Goal: Transaction & Acquisition: Purchase product/service

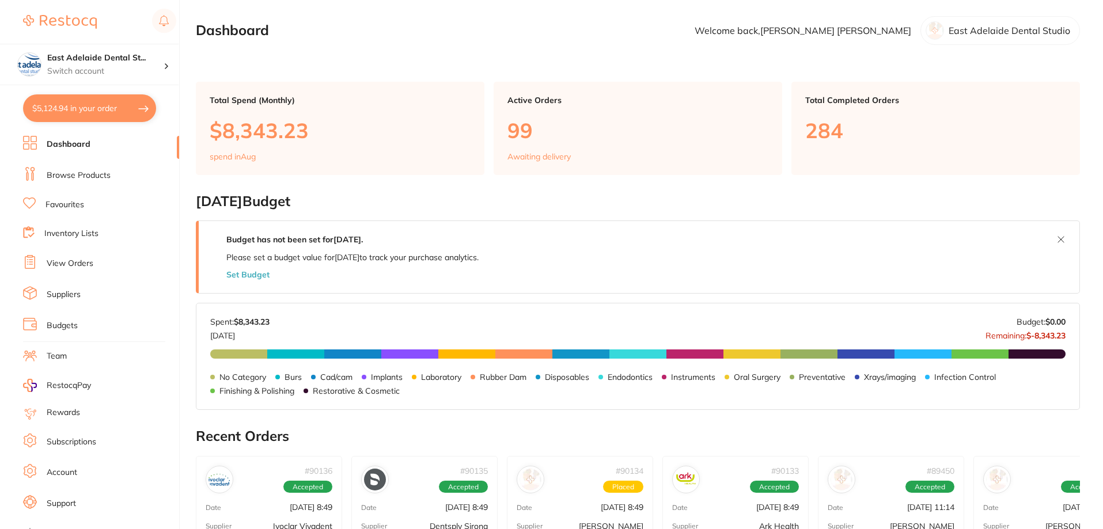
click at [78, 266] on link "View Orders" at bounding box center [70, 264] width 47 height 12
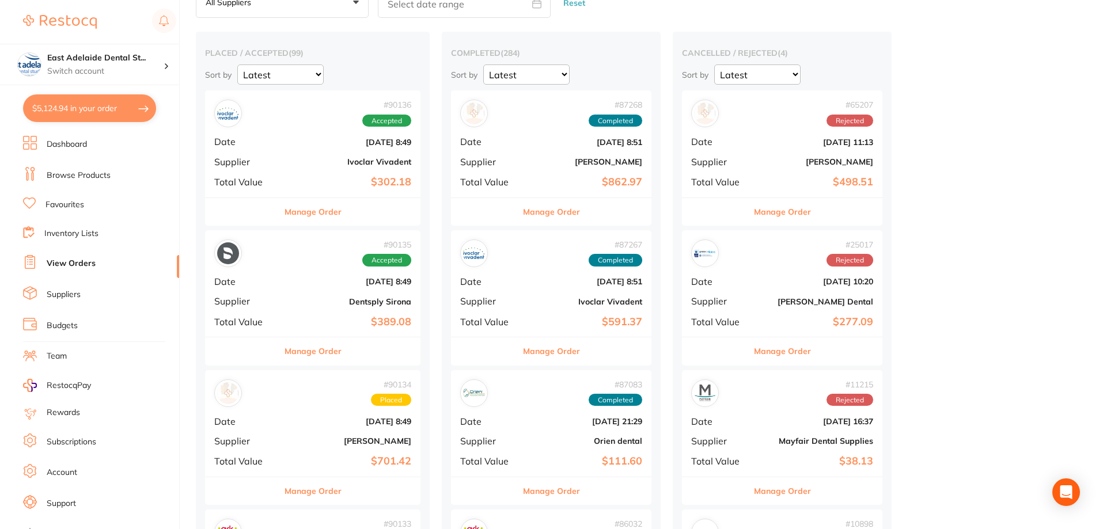
scroll to position [288, 0]
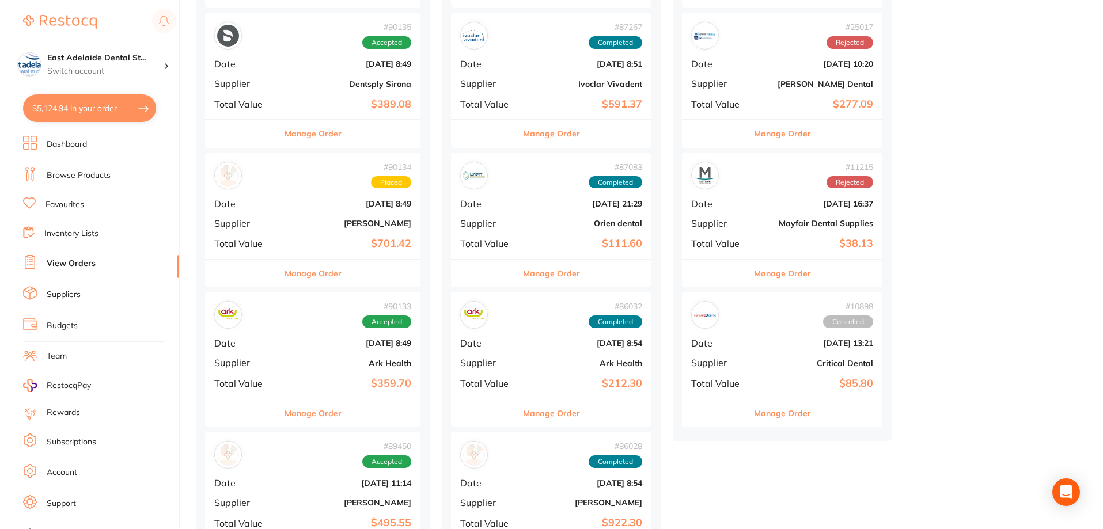
click at [394, 238] on b "$701.42" at bounding box center [348, 244] width 125 height 12
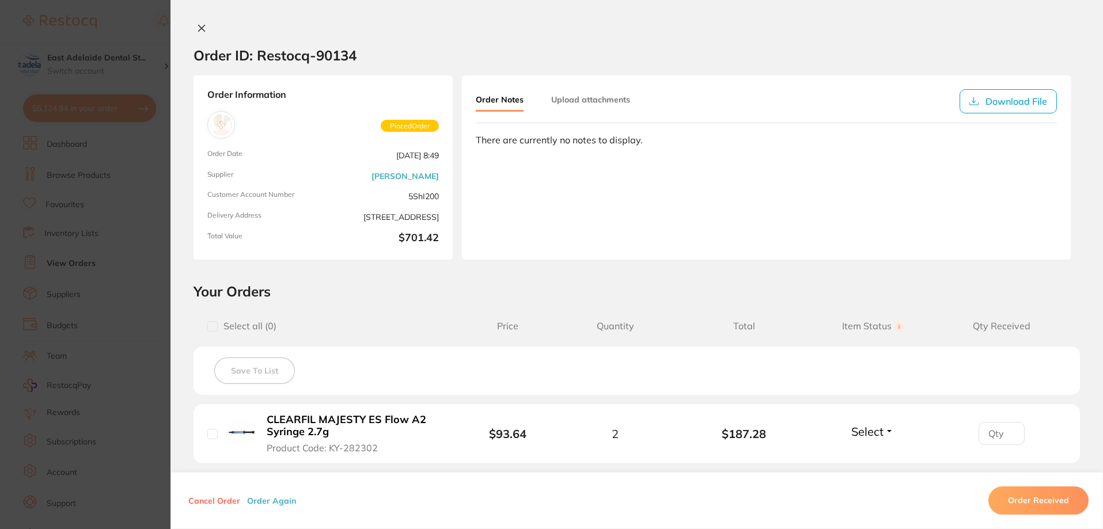
scroll to position [346, 0]
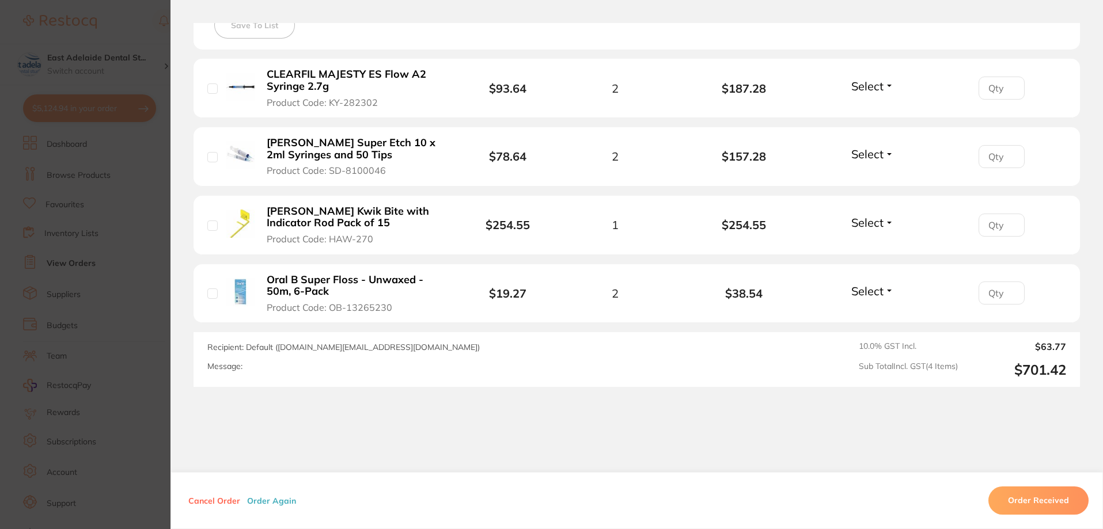
click at [133, 299] on section "Order ID: Restocq- 90134 Order Information Placed Order Order Date [DATE] 8:49 …" at bounding box center [551, 264] width 1103 height 529
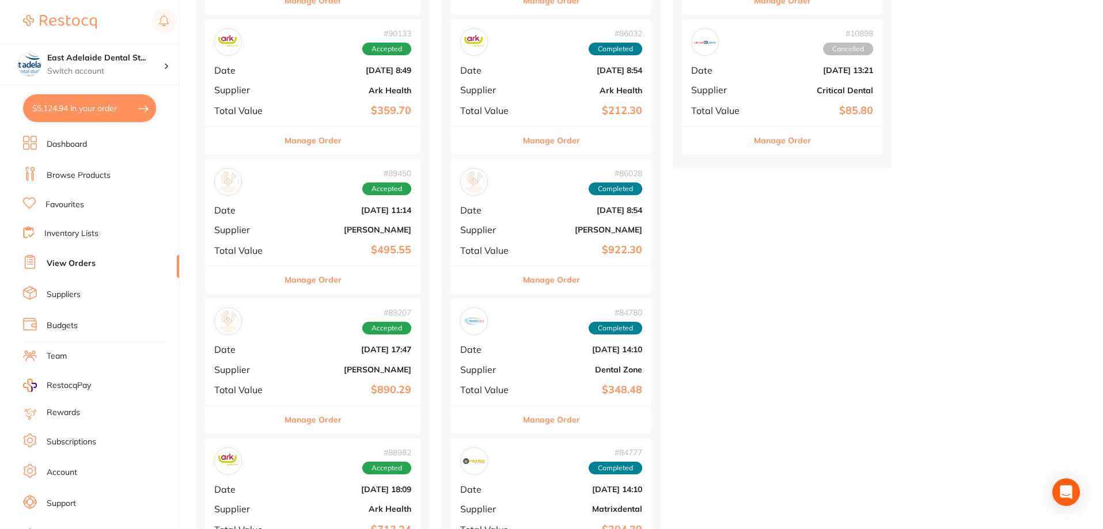
scroll to position [576, 0]
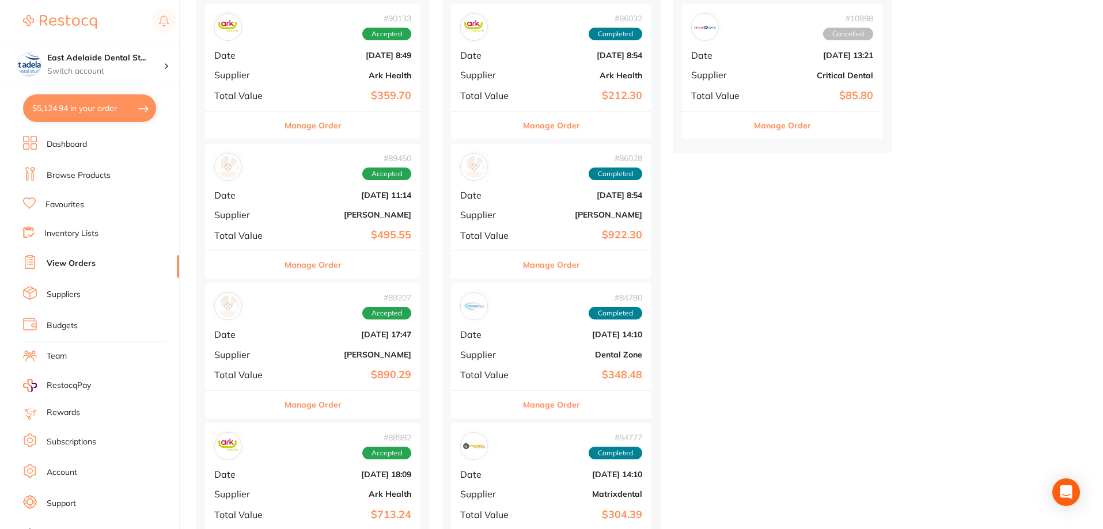
click at [362, 391] on div "Manage Order" at bounding box center [312, 405] width 215 height 28
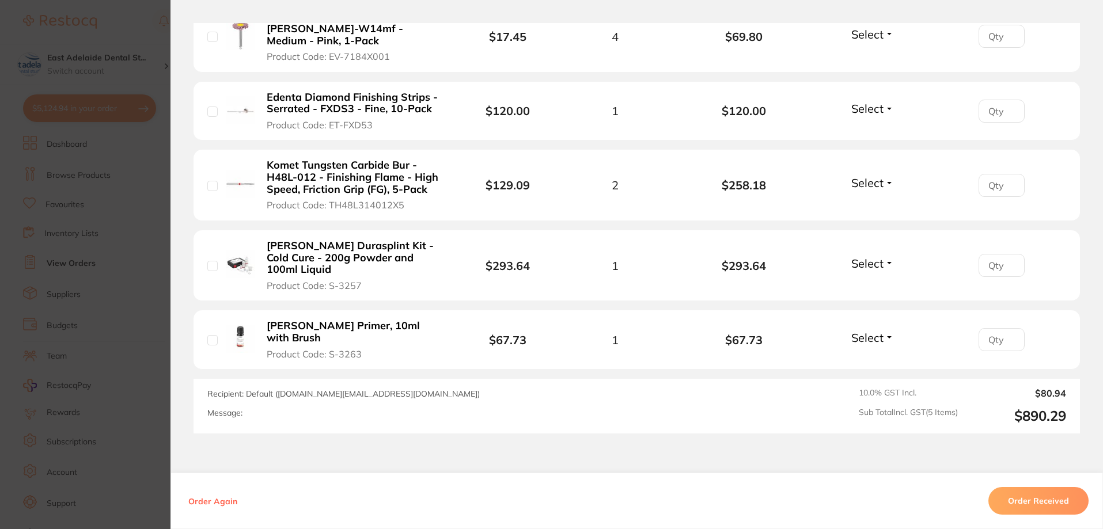
scroll to position [446, 0]
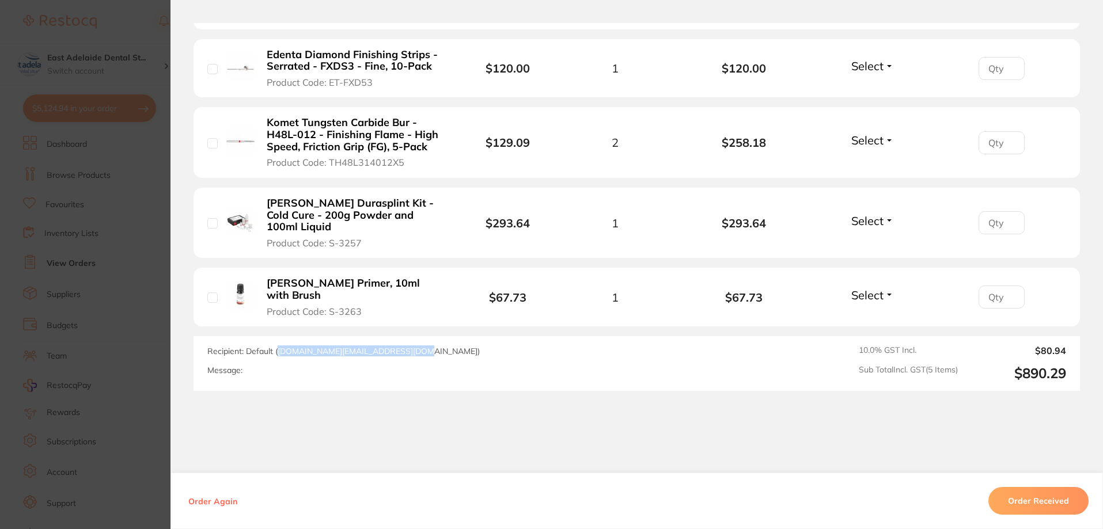
drag, startPoint x: 283, startPoint y: 319, endPoint x: 406, endPoint y: 317, distance: 122.7
click at [406, 346] on span "Recipient: Default ( [DOMAIN_NAME][EMAIL_ADDRESS][DOMAIN_NAME] )" at bounding box center [343, 351] width 272 height 10
copy span "[DOMAIN_NAME][EMAIL_ADDRESS][DOMAIN_NAME]"
click at [487, 429] on div "Order ID: Restocq- 89207 Order Information Accepted Order Order Date [DATE] 17:…" at bounding box center [636, 276] width 932 height 506
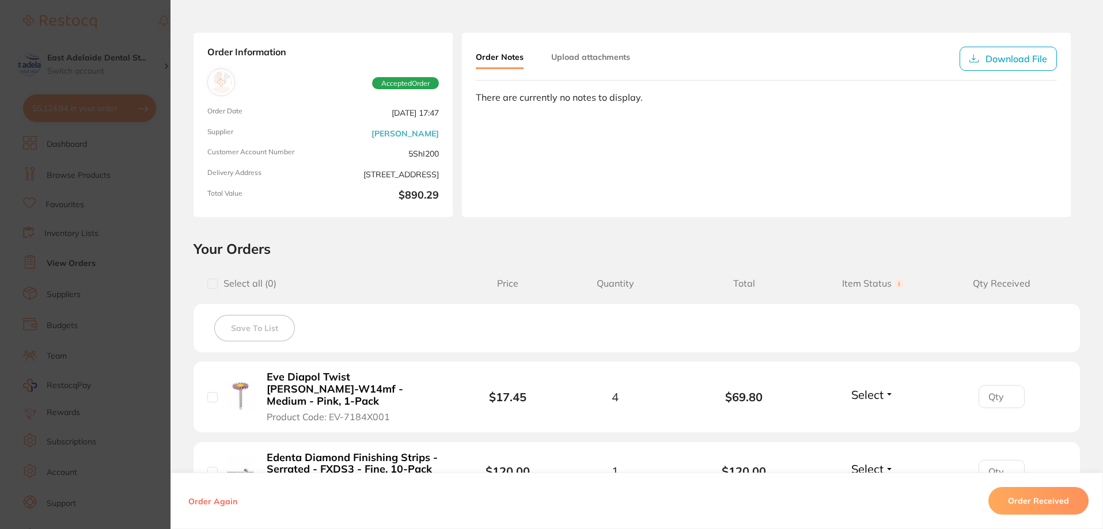
scroll to position [0, 0]
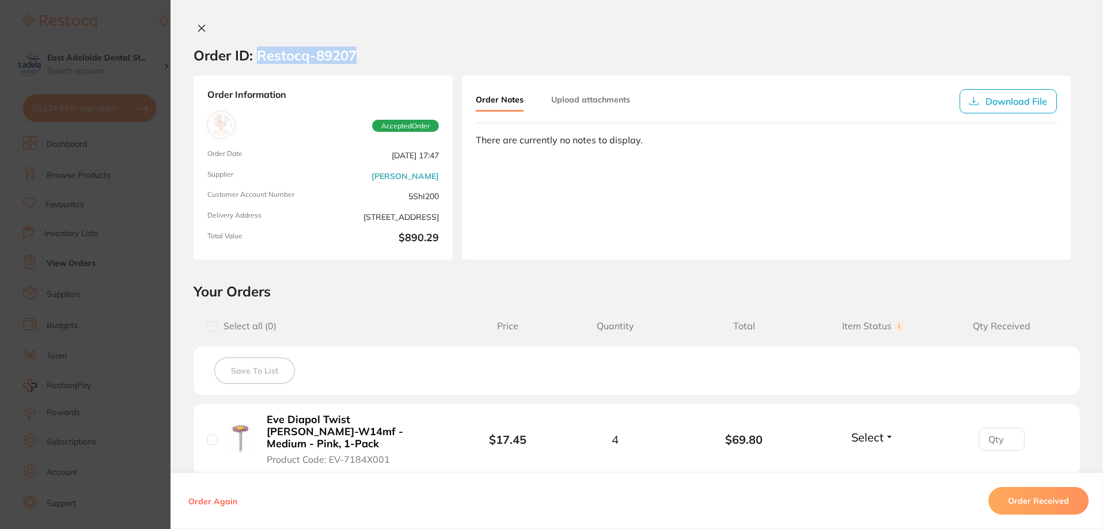
drag, startPoint x: 252, startPoint y: 57, endPoint x: 367, endPoint y: 49, distance: 115.5
click at [367, 49] on section "Order ID: Restocq- 89207" at bounding box center [636, 55] width 932 height 40
copy h2 "Restocq- 89207"
click at [972, 105] on icon at bounding box center [973, 101] width 9 height 9
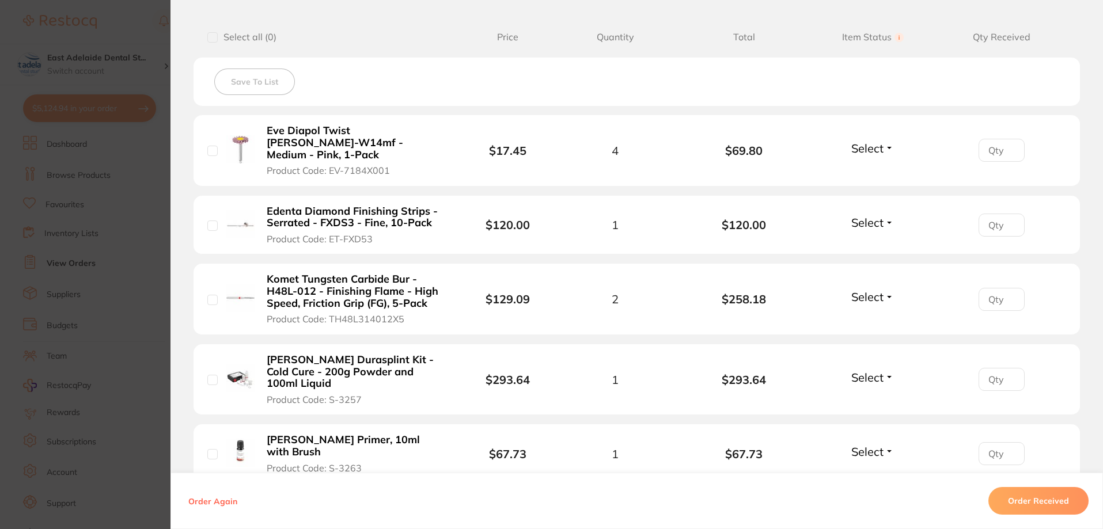
scroll to position [288, 0]
drag, startPoint x: 383, startPoint y: 385, endPoint x: 266, endPoint y: 350, distance: 122.1
click at [266, 350] on li "[PERSON_NAME] Durasplint Kit - Cold Cure - 200g Powder and 100ml Liquid Product…" at bounding box center [637, 381] width 886 height 71
click at [414, 378] on button "[PERSON_NAME] Durasplint Kit - Cold Cure - 200g Powder and 100ml Liquid Product…" at bounding box center [355, 381] width 185 height 52
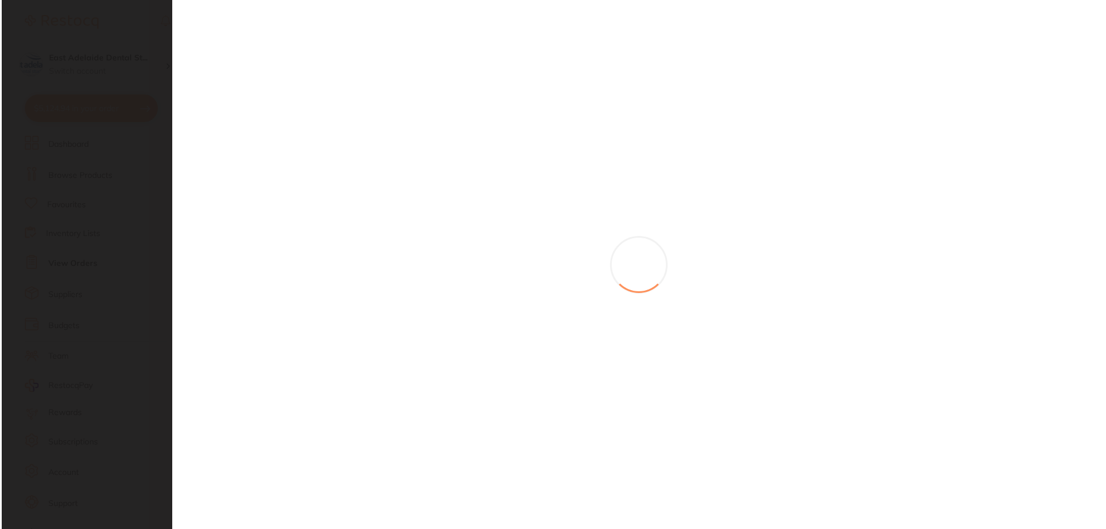
scroll to position [0, 0]
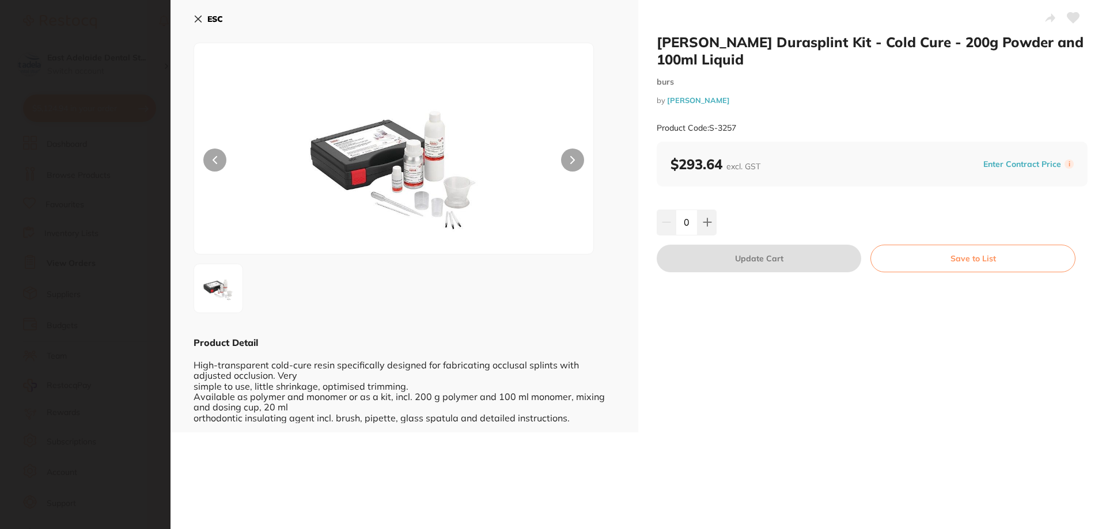
click at [207, 20] on b "ESC" at bounding box center [215, 19] width 16 height 10
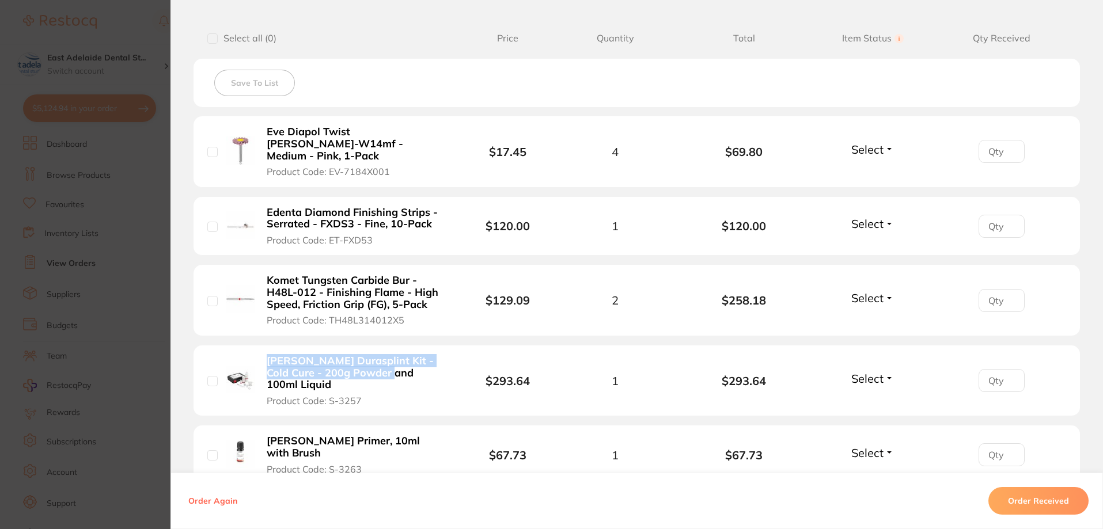
drag, startPoint x: 287, startPoint y: 366, endPoint x: 268, endPoint y: 347, distance: 26.5
click at [287, 366] on b "[PERSON_NAME] Durasplint Kit - Cold Cure - 200g Powder and 100ml Liquid" at bounding box center [356, 373] width 178 height 36
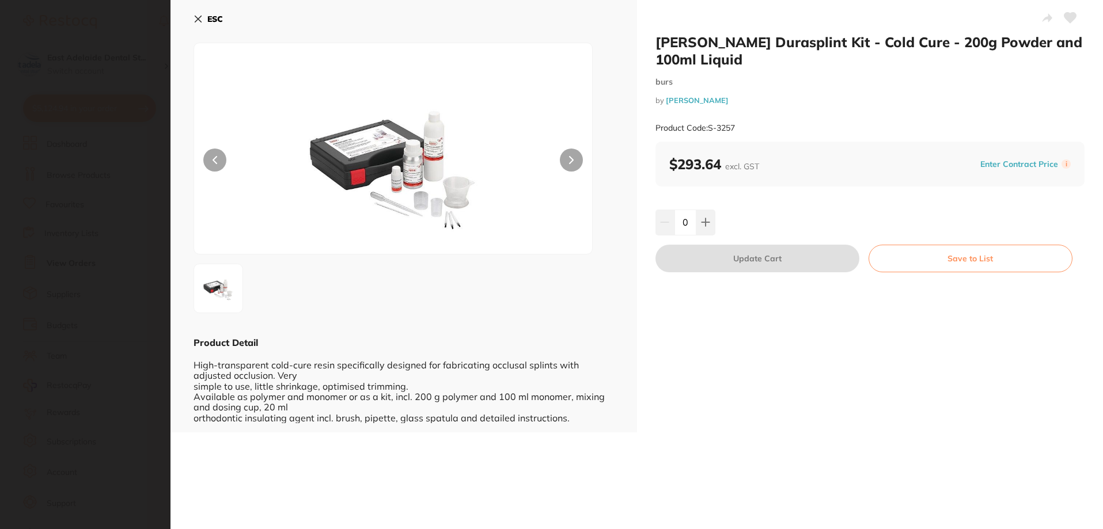
scroll to position [0, 0]
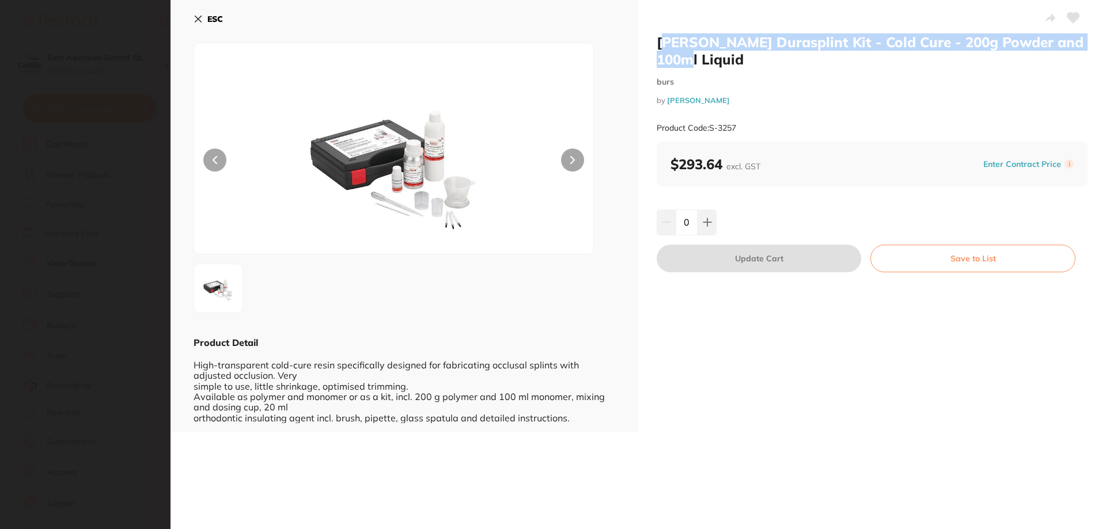
drag, startPoint x: 663, startPoint y: 38, endPoint x: 717, endPoint y: 62, distance: 58.5
click at [717, 62] on h2 "[PERSON_NAME] Durasplint Kit - Cold Cure - 200g Powder and 100ml Liquid" at bounding box center [872, 50] width 431 height 35
drag, startPoint x: 661, startPoint y: 42, endPoint x: 707, endPoint y: 62, distance: 49.8
click at [707, 62] on div "[PERSON_NAME] Durasplint Kit - Cold Cure - 200g Powder and 100ml Liquid burs by…" at bounding box center [872, 216] width 468 height 433
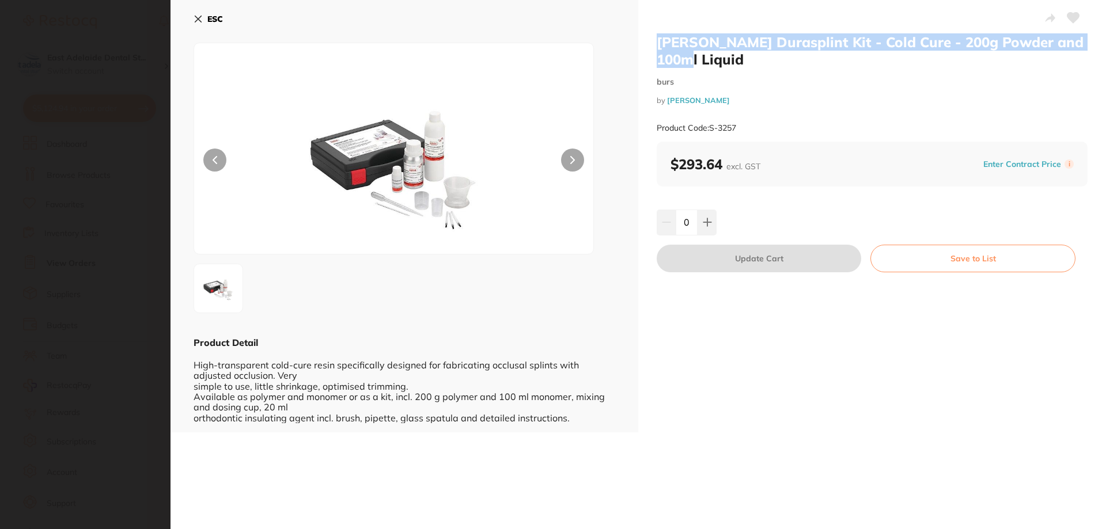
copy h2 "[PERSON_NAME] Durasplint Kit - Cold Cure - 200g Powder and 100ml Liquid"
click at [730, 97] on link "[PERSON_NAME]" at bounding box center [698, 100] width 63 height 9
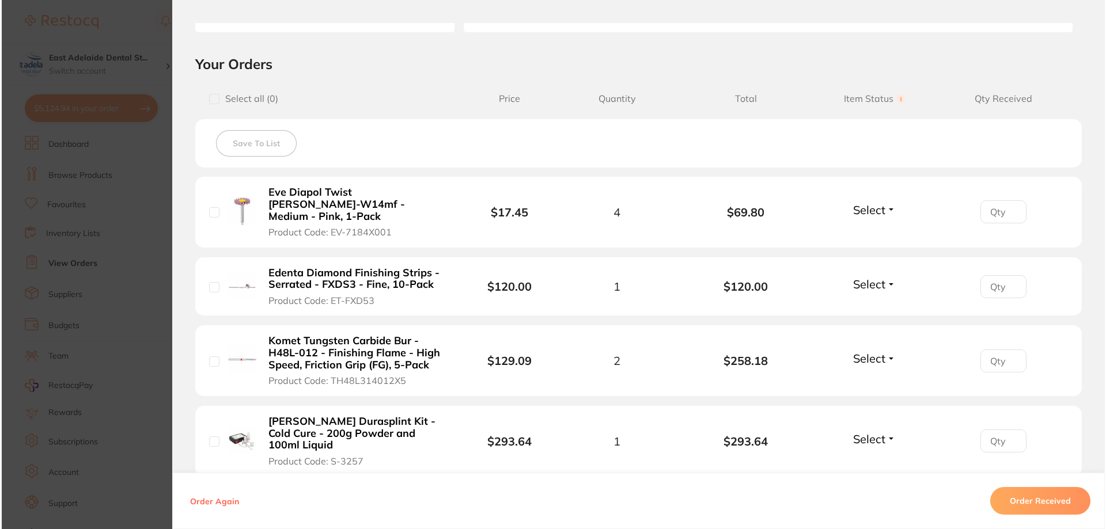
scroll to position [403, 0]
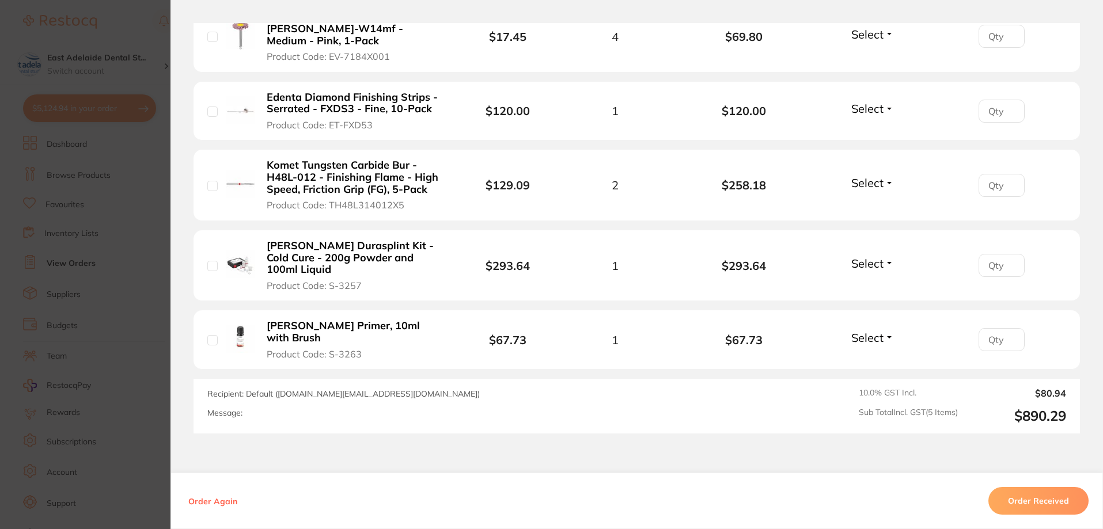
drag, startPoint x: 365, startPoint y: 267, endPoint x: 366, endPoint y: 261, distance: 5.9
click at [331, 266] on button "[PERSON_NAME] Durasplint Kit - Cold Cure - 200g Powder and 100ml Liquid Product…" at bounding box center [355, 266] width 185 height 52
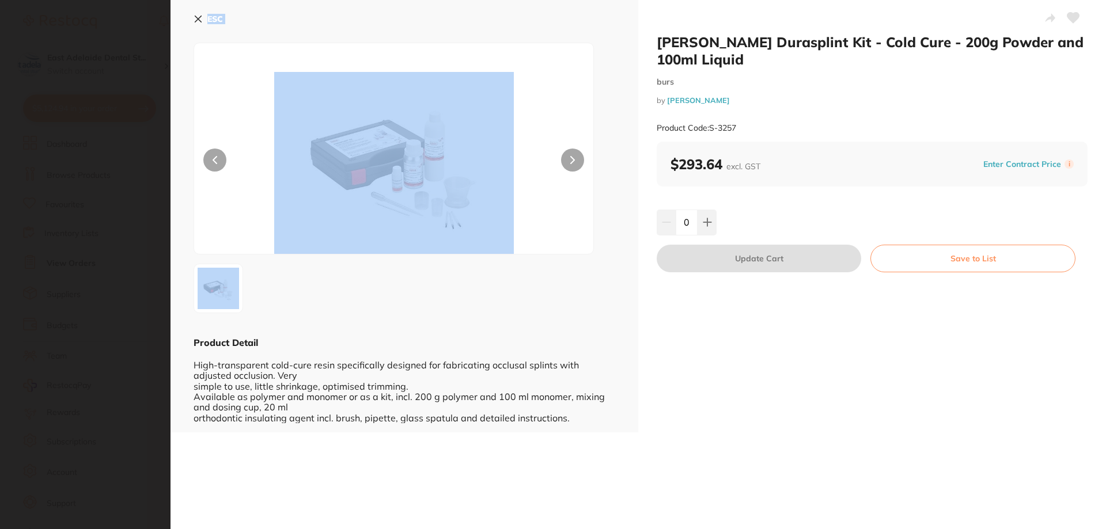
drag, startPoint x: 366, startPoint y: 261, endPoint x: 775, endPoint y: 115, distance: 434.3
click at [336, 261] on section "[PERSON_NAME] Durasplint Kit - Cold Cure - 200g Powder and 100ml Liquid burs by…" at bounding box center [553, 264] width 1106 height 529
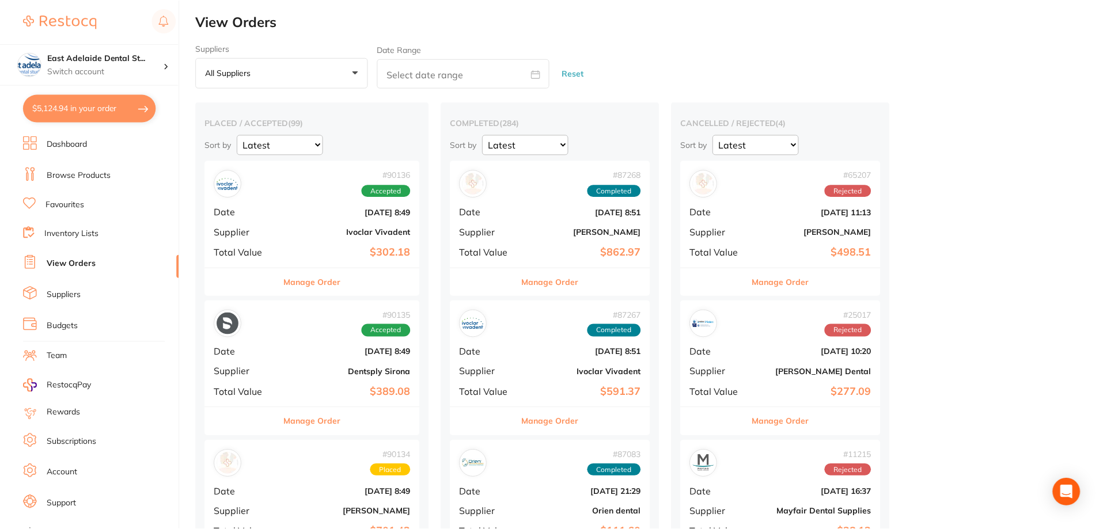
scroll to position [230, 0]
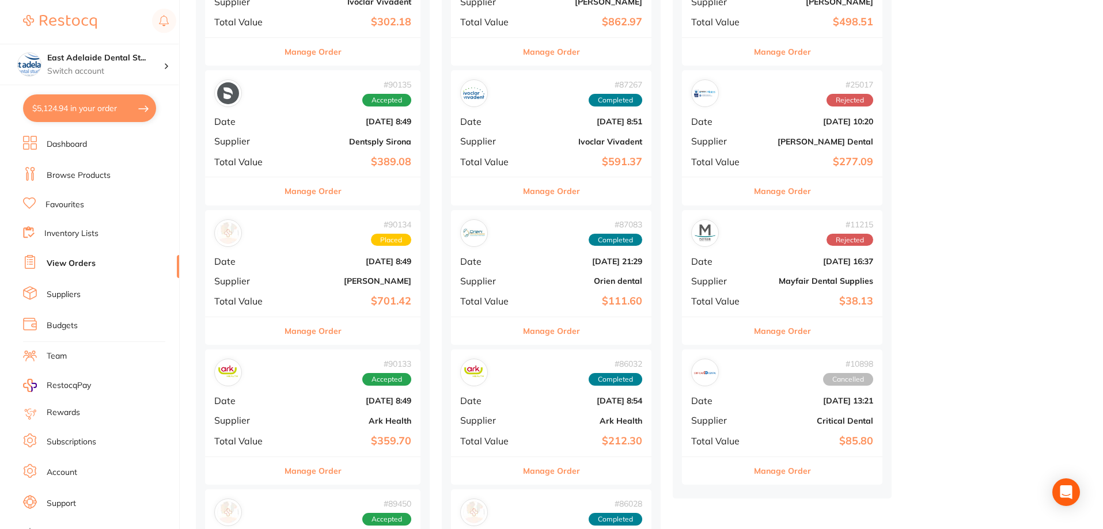
drag, startPoint x: 735, startPoint y: 128, endPoint x: 727, endPoint y: 130, distance: 8.2
click at [727, 130] on div "# 25017 Rejected Date [DATE] 10:20 Supplier [PERSON_NAME] Dental Total Value $2…" at bounding box center [782, 123] width 200 height 107
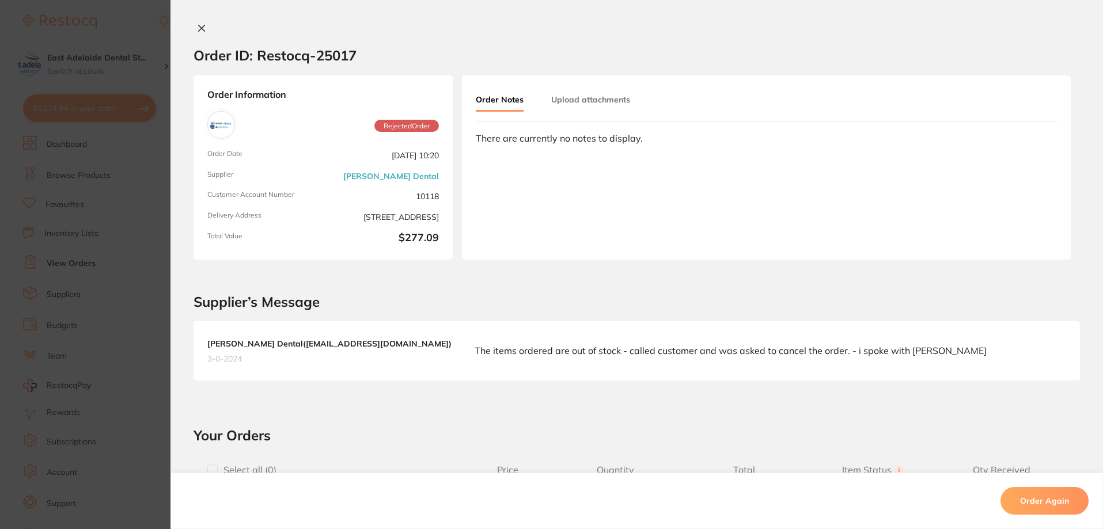
click at [137, 282] on section "Order ID: Restocq- 25017 Order Information Rejected Order Order Date [DATE] 10:…" at bounding box center [551, 264] width 1103 height 529
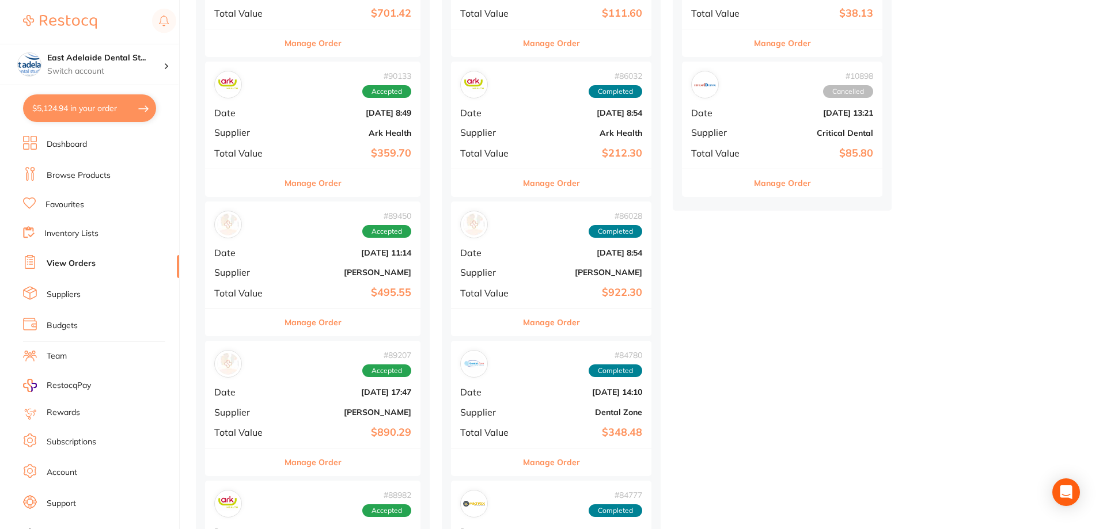
scroll to position [691, 0]
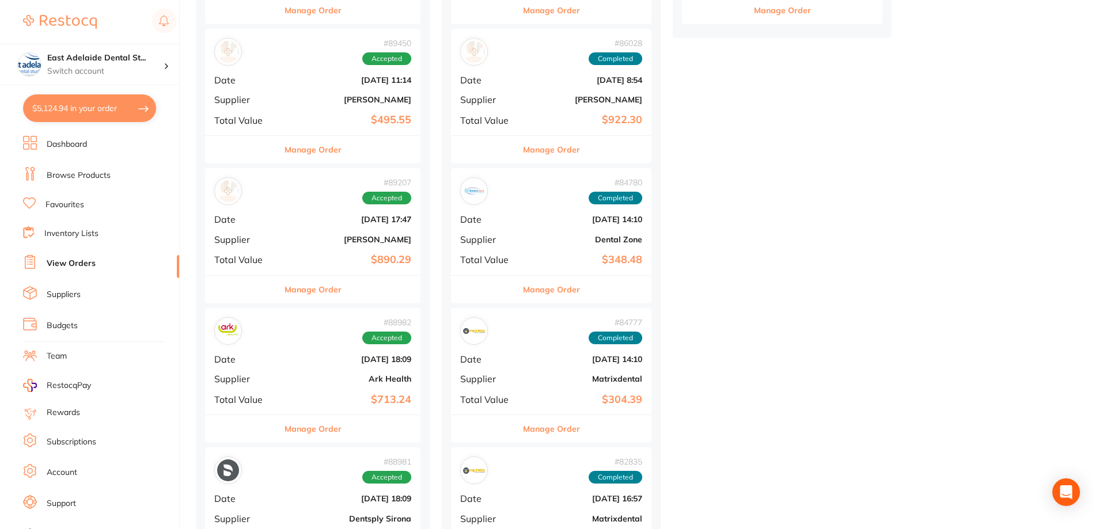
click at [347, 274] on div "# 89207 Accepted Date [DATE] 17:47 Supplier [PERSON_NAME] Total Value $890.29" at bounding box center [312, 221] width 215 height 107
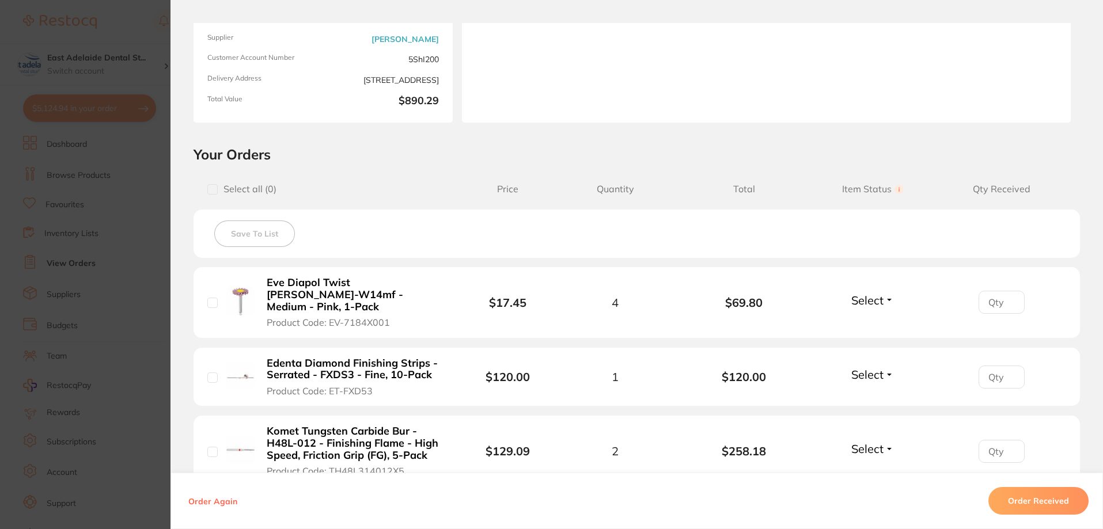
scroll to position [346, 0]
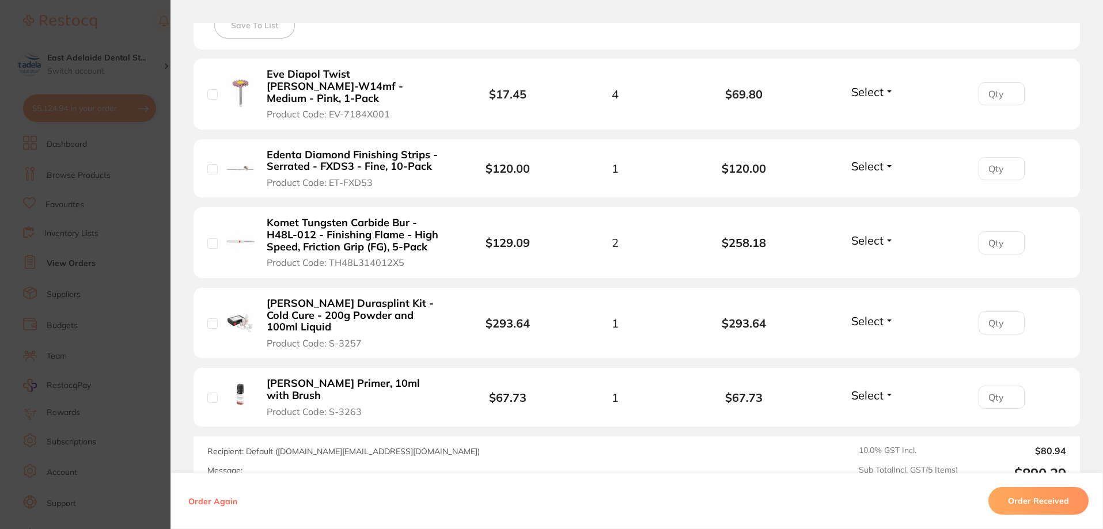
click at [347, 338] on span "Product Code: S-3257" at bounding box center [314, 343] width 95 height 10
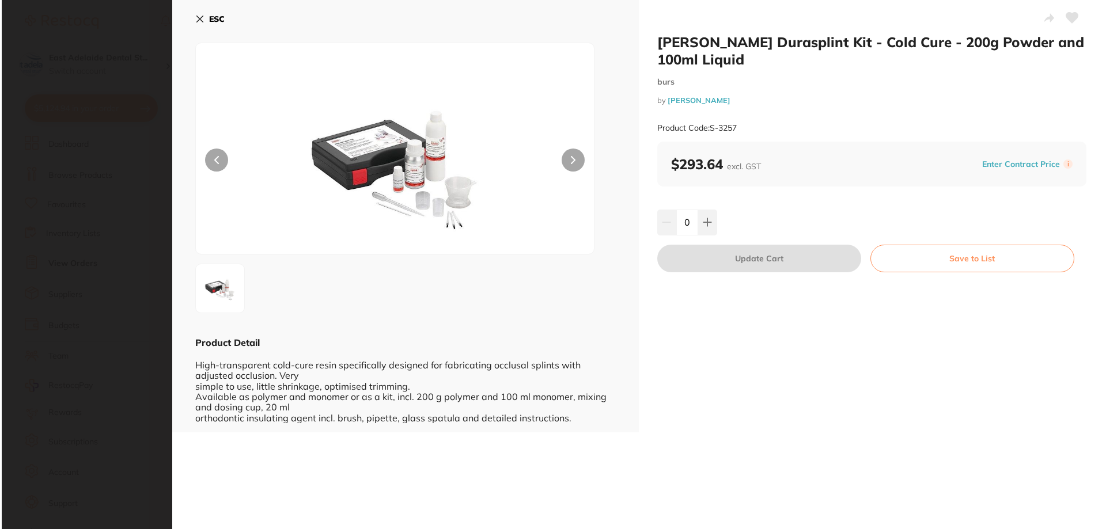
scroll to position [0, 0]
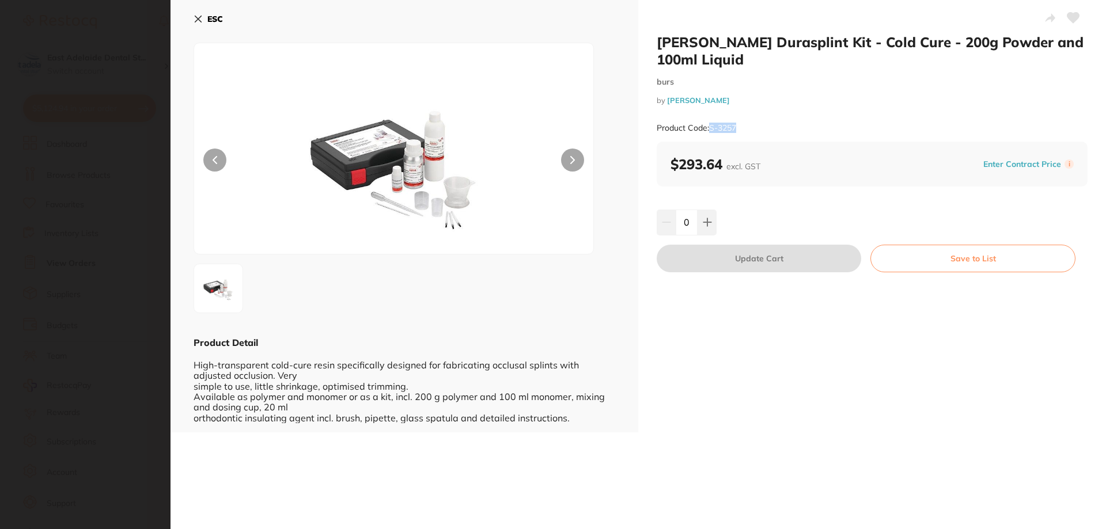
drag, startPoint x: 743, startPoint y: 127, endPoint x: 710, endPoint y: 133, distance: 33.3
click at [710, 133] on div "Product Code: S-3257" at bounding box center [872, 128] width 431 height 28
copy small "S-3257"
click at [207, 19] on b "ESC" at bounding box center [215, 19] width 16 height 10
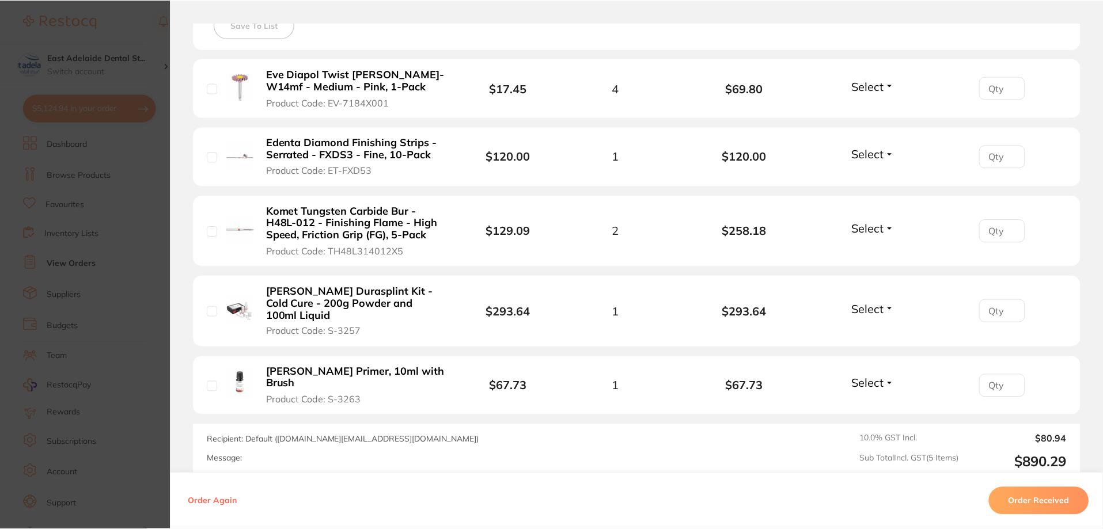
scroll to position [691, 0]
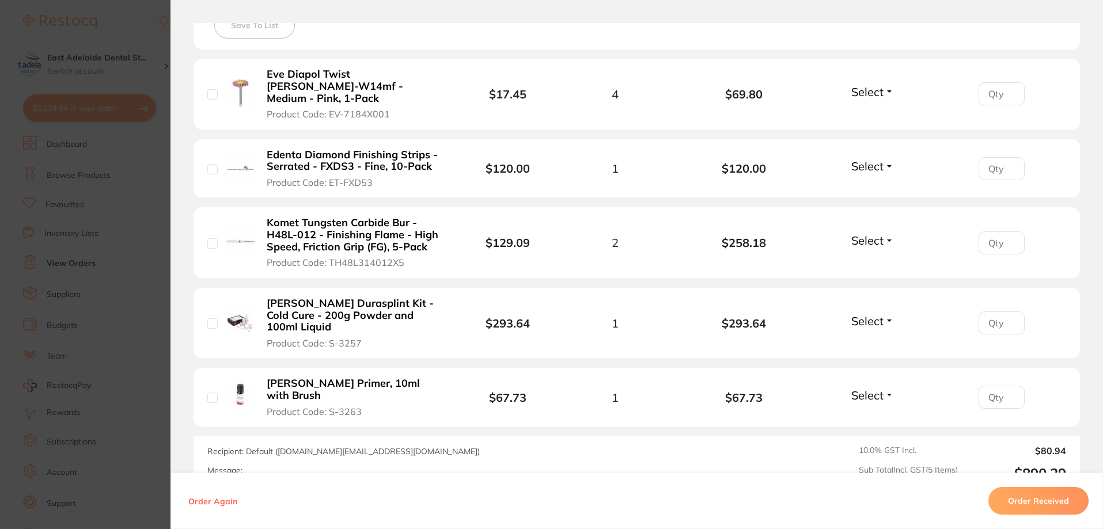
click at [89, 275] on section "Order ID: Restocq- 89207 Order Information Accepted Order Order Date [DATE] 17:…" at bounding box center [551, 264] width 1103 height 529
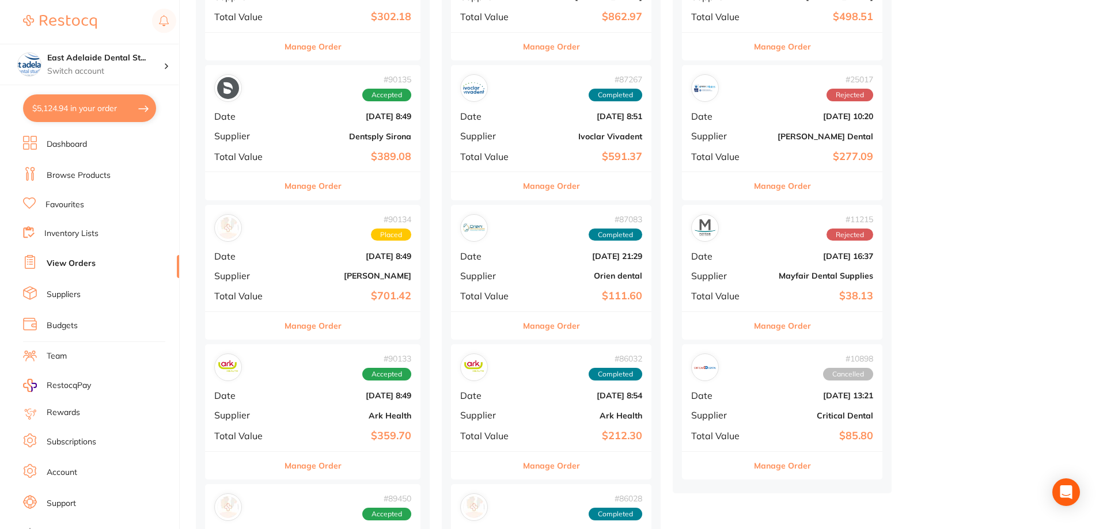
scroll to position [58, 0]
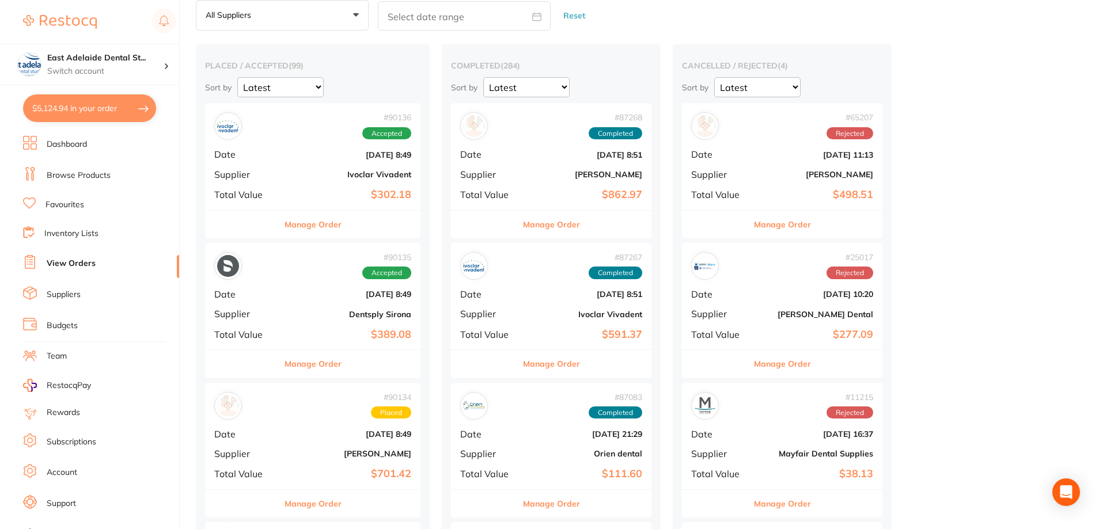
click at [73, 153] on ul "Dashboard Browse Products Favourites Inventory Lists View Orders Suppliers Budg…" at bounding box center [101, 334] width 156 height 397
click at [72, 147] on link "Dashboard" at bounding box center [67, 145] width 40 height 12
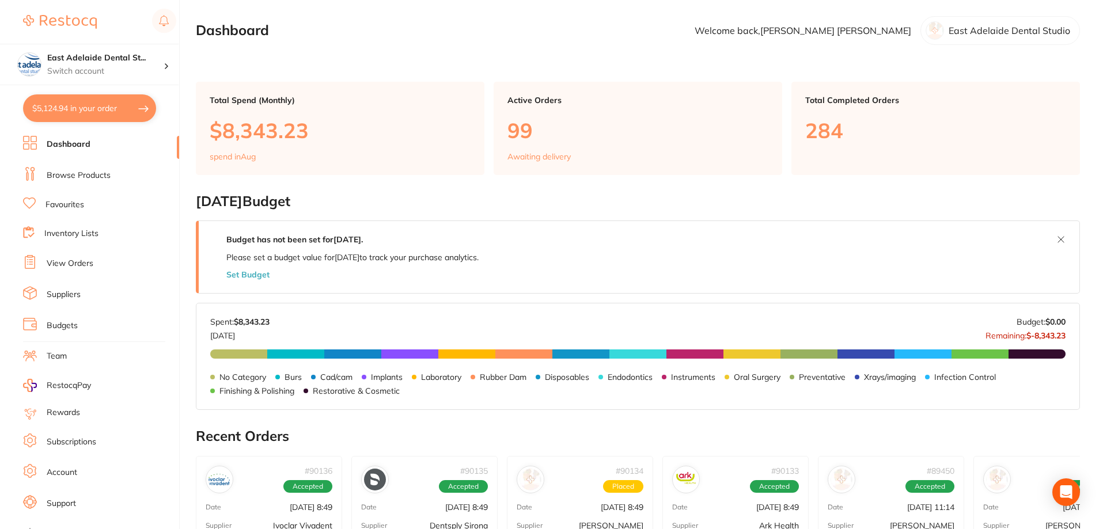
click at [84, 175] on link "Browse Products" at bounding box center [79, 176] width 64 height 12
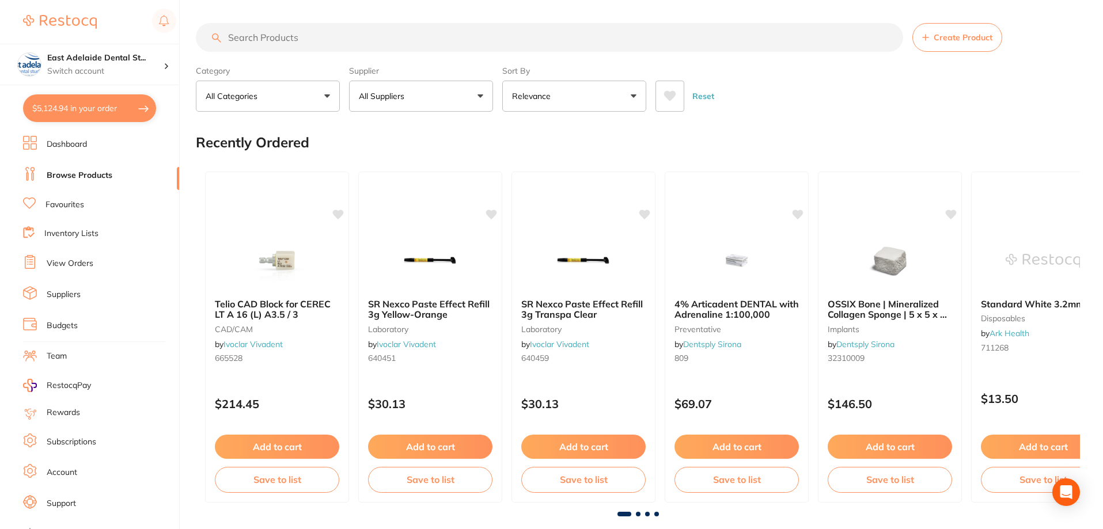
scroll to position [115, 0]
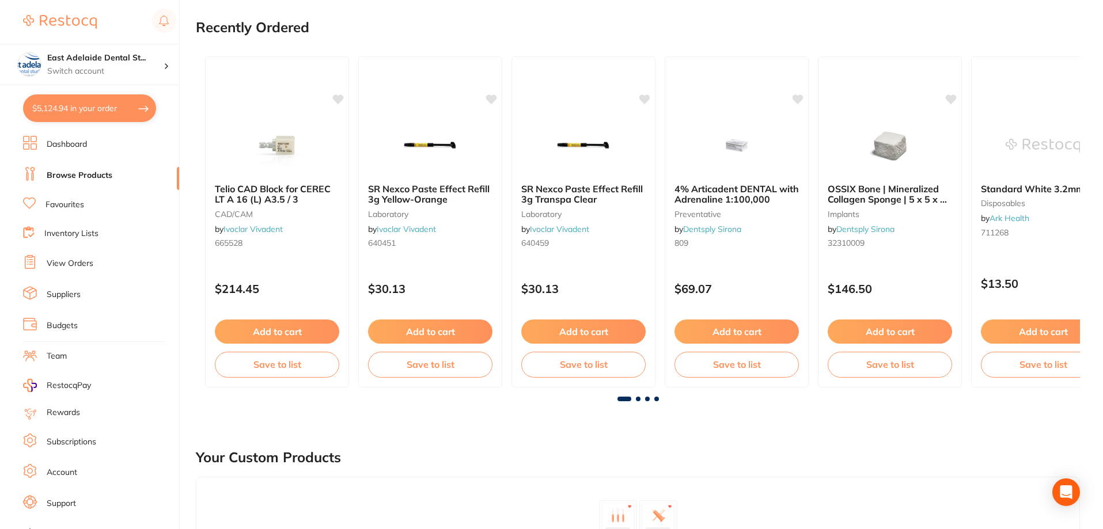
click at [120, 117] on button "$5,124.94 in your order" at bounding box center [89, 108] width 133 height 28
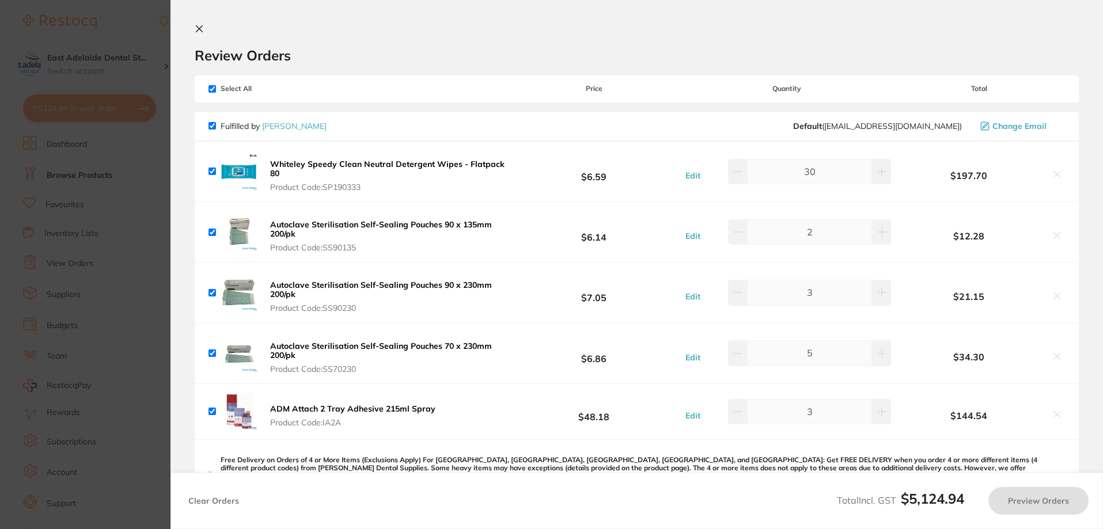
click at [123, 111] on section "Update RRP Set your pre negotiated price for this item. Item Agreed RRP (excl. …" at bounding box center [551, 264] width 1103 height 529
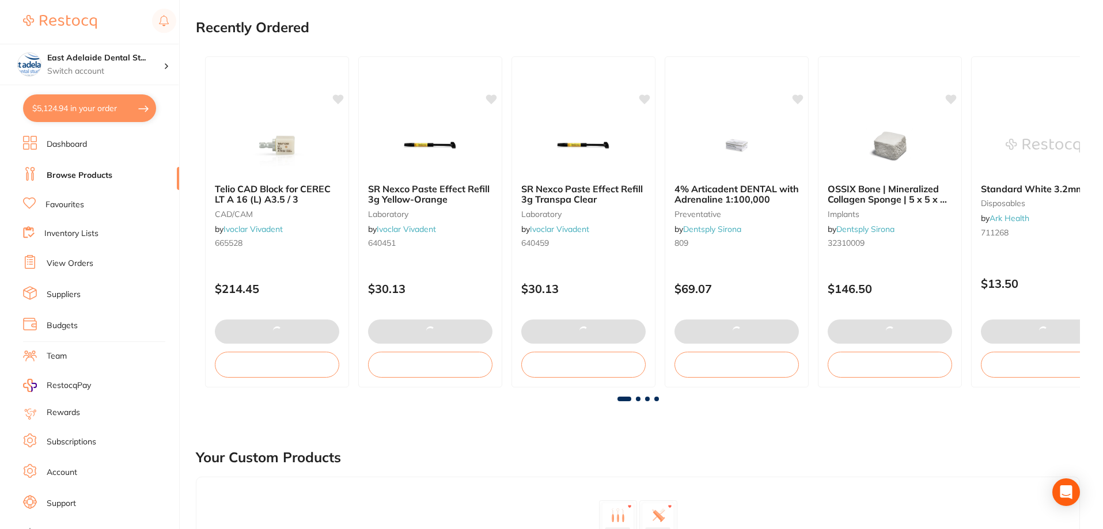
checkbox input "true"
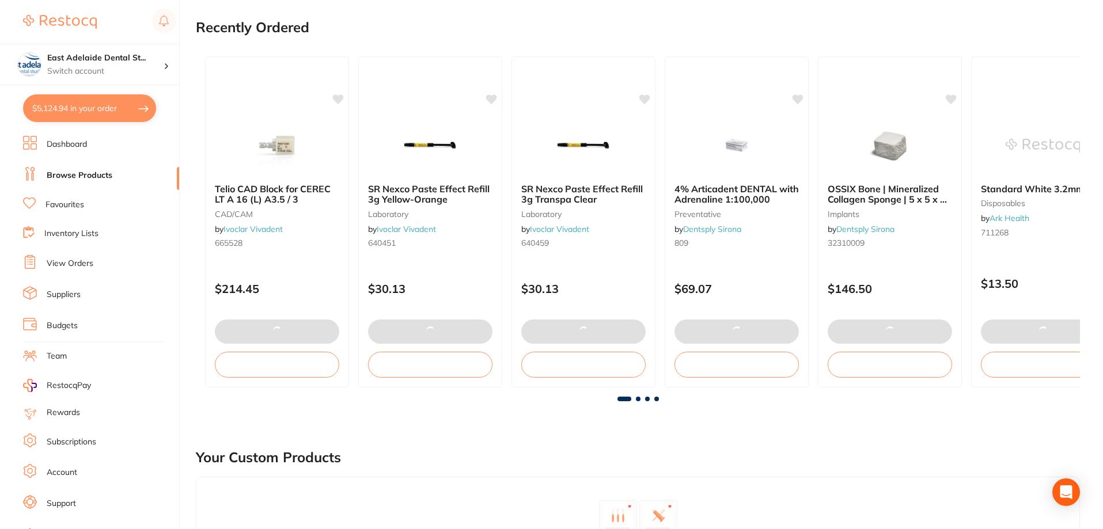
checkbox input "true"
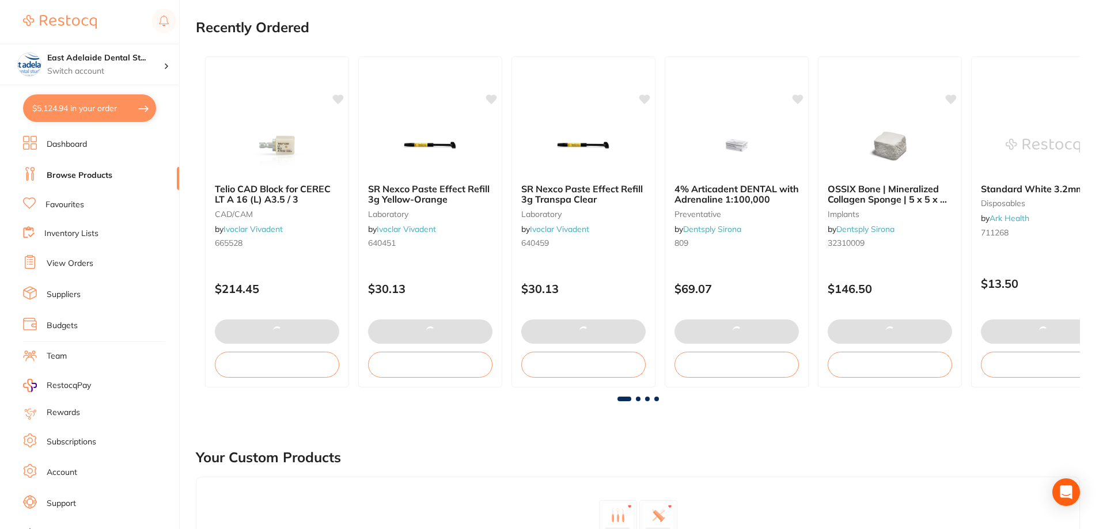
checkbox input "true"
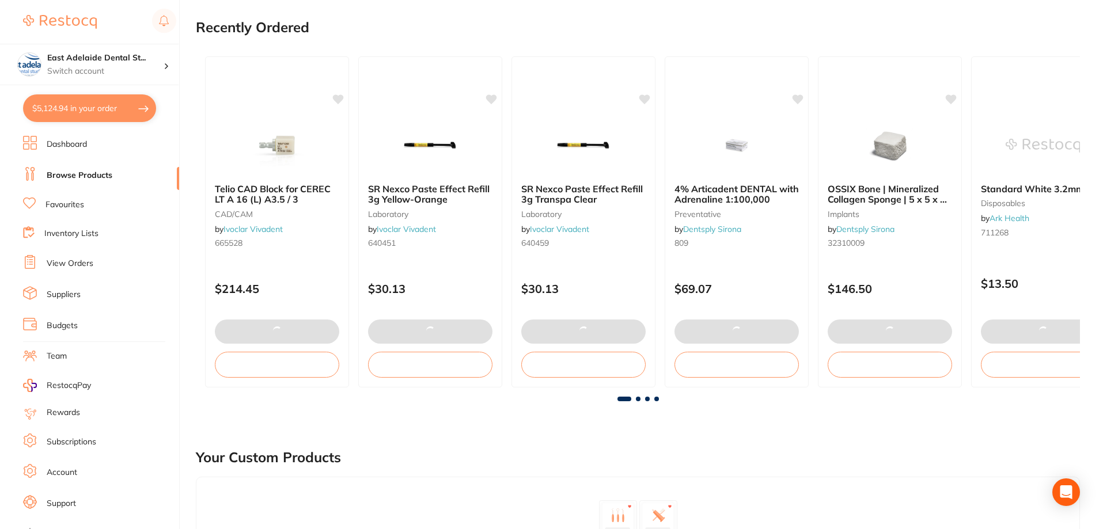
checkbox input "true"
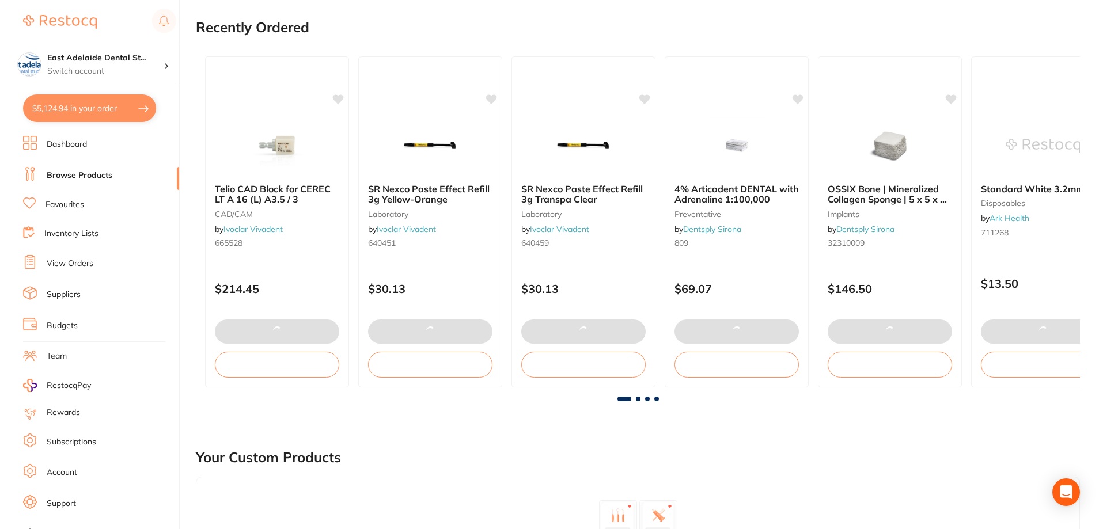
checkbox input "true"
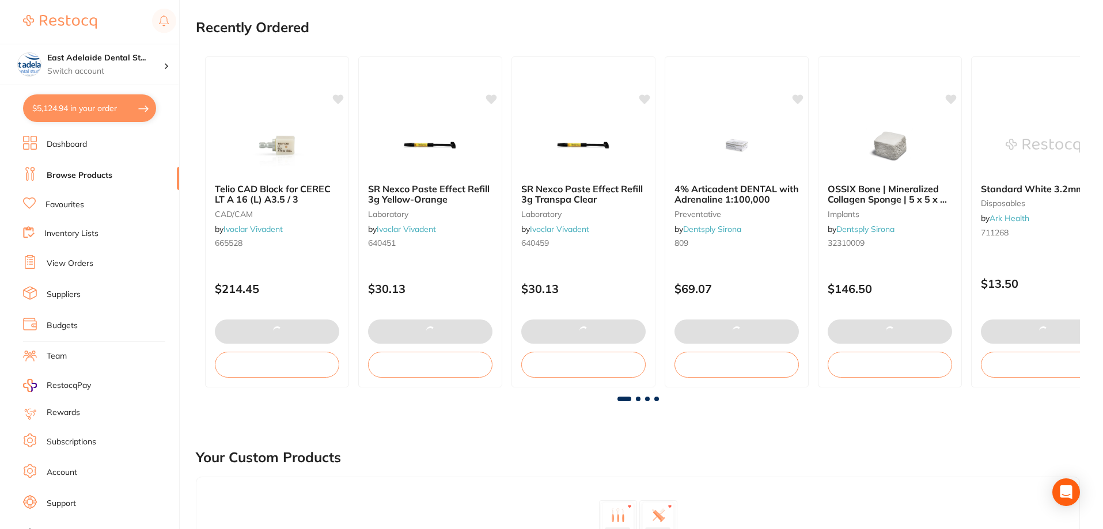
checkbox input "true"
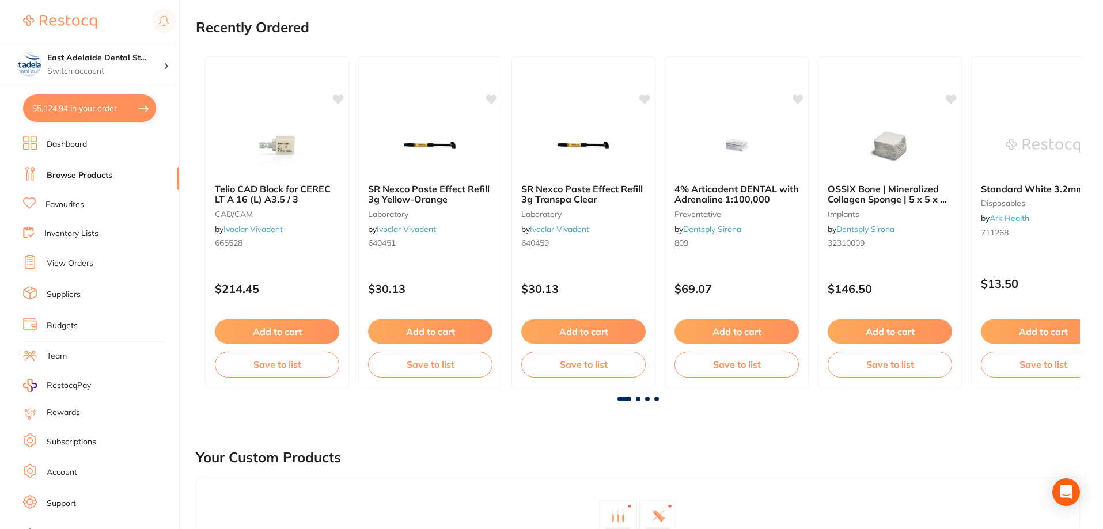
click at [123, 105] on button "$5,124.94 in your order" at bounding box center [89, 108] width 133 height 28
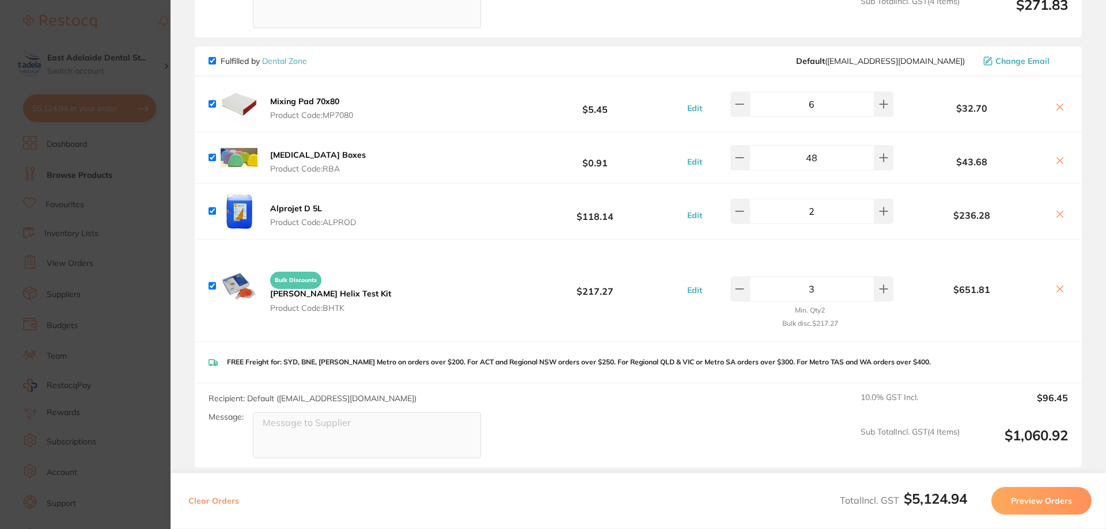
scroll to position [2355, 0]
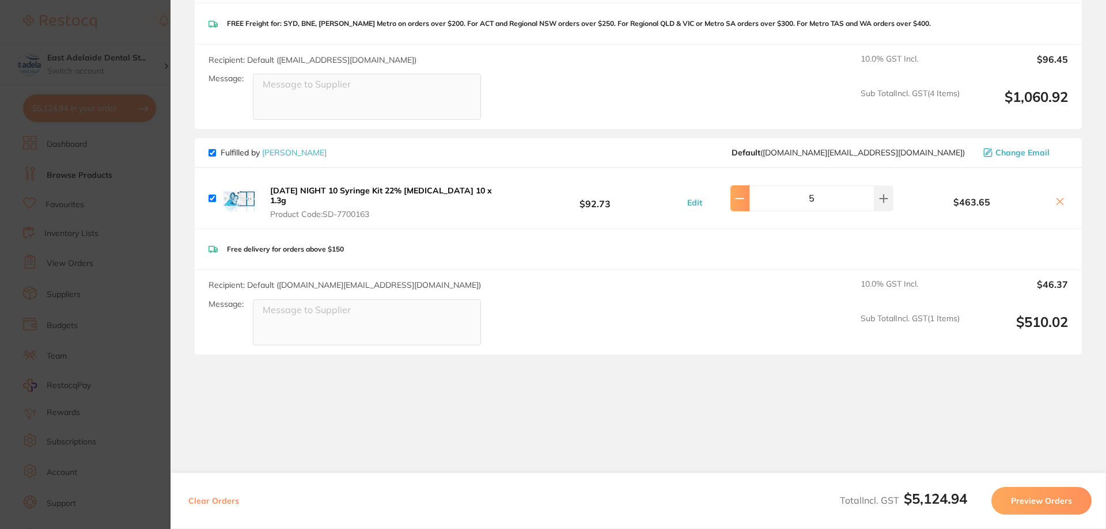
click at [744, 194] on icon at bounding box center [739, 198] width 9 height 9
click at [881, 194] on icon at bounding box center [883, 198] width 9 height 9
click at [884, 192] on button at bounding box center [883, 197] width 19 height 25
click at [738, 193] on button at bounding box center [739, 197] width 19 height 25
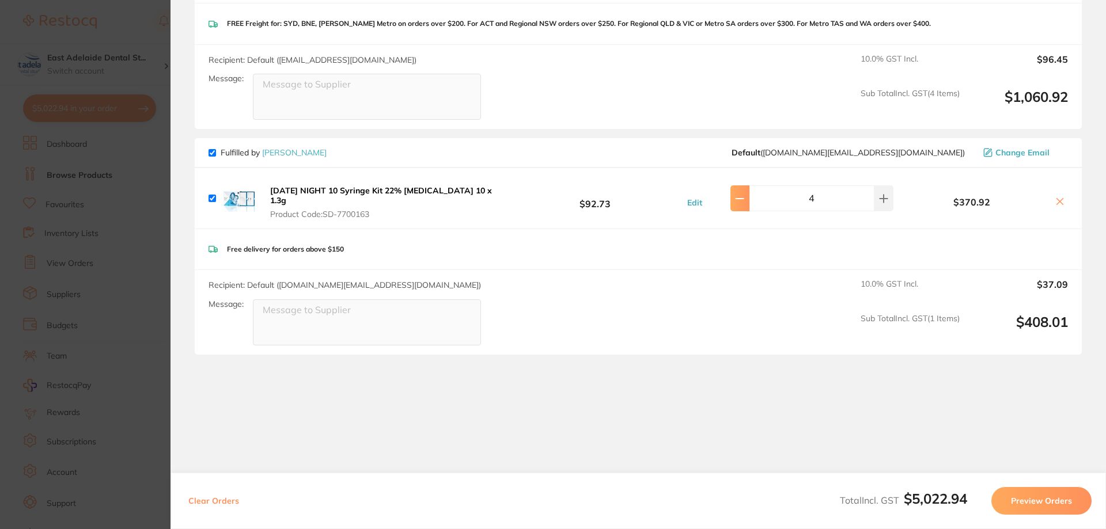
click at [738, 193] on button at bounding box center [739, 197] width 19 height 25
click at [880, 195] on icon at bounding box center [883, 198] width 7 height 7
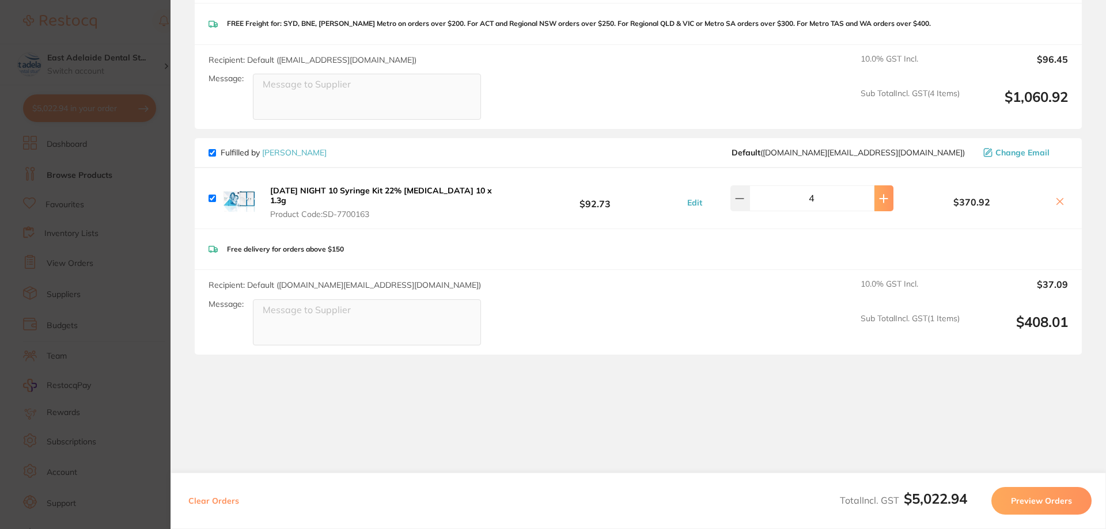
type input "5"
click at [57, 279] on section "Update RRP Set your pre negotiated price for this item. Item Agreed RRP (excl. …" at bounding box center [553, 264] width 1106 height 529
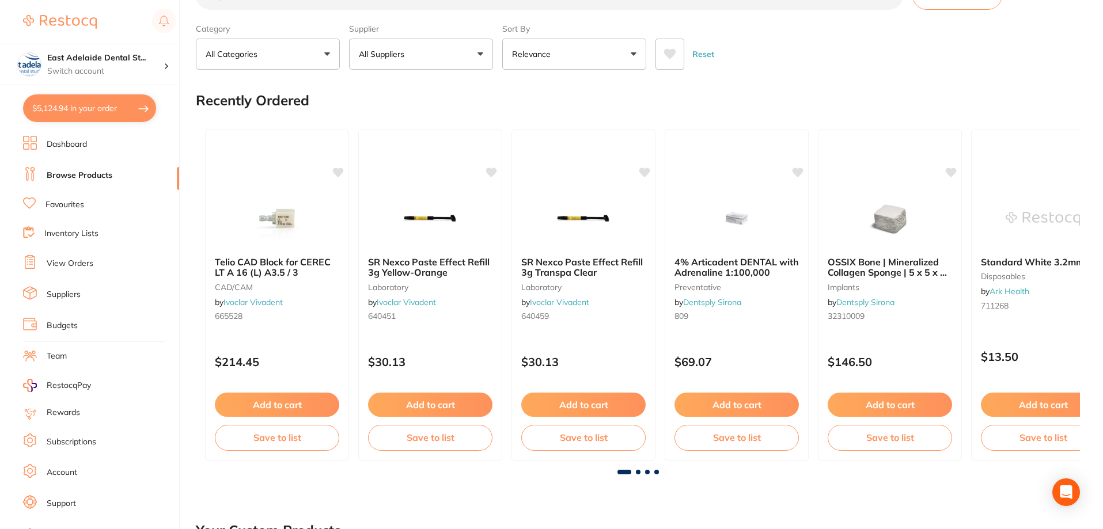
scroll to position [0, 0]
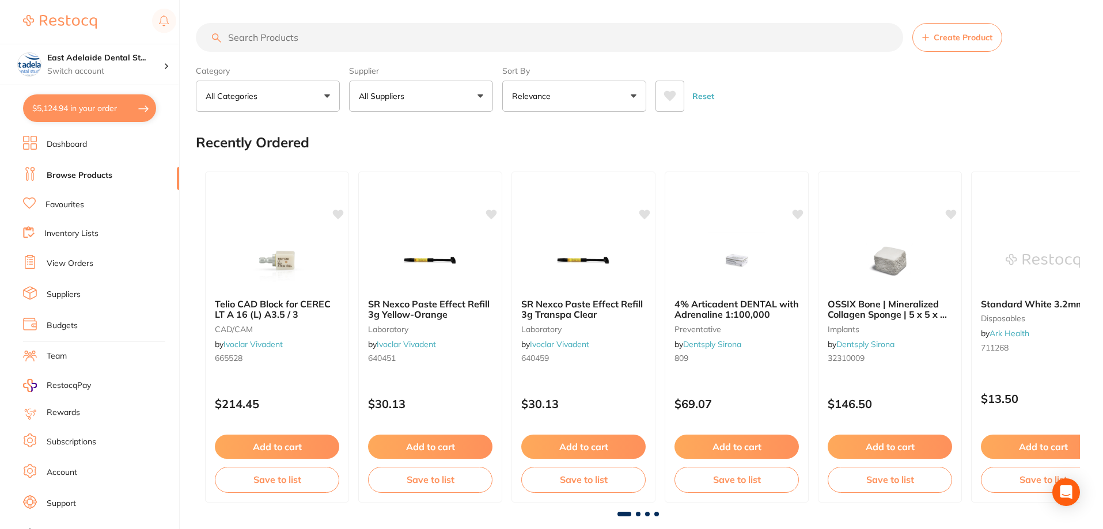
click at [286, 45] on input "search" at bounding box center [549, 37] width 707 height 29
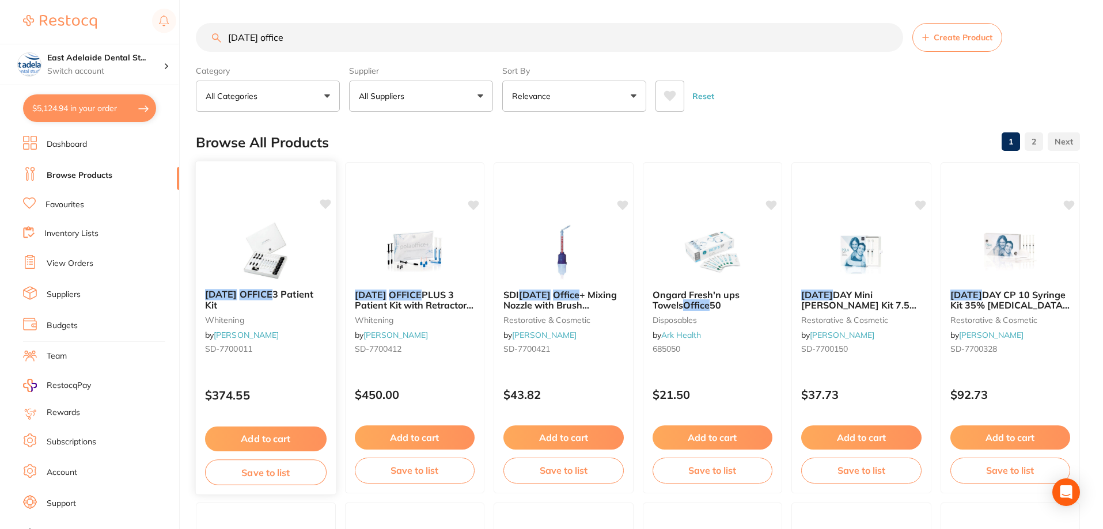
type input "[DATE] office"
click at [296, 257] on img at bounding box center [265, 251] width 75 height 58
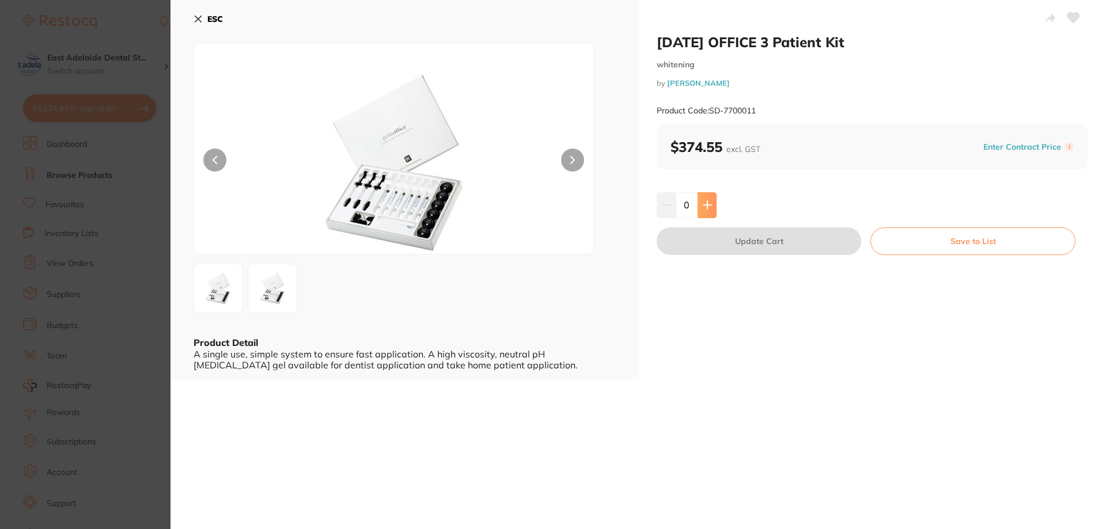
click at [708, 208] on icon at bounding box center [707, 204] width 9 height 9
type input "1"
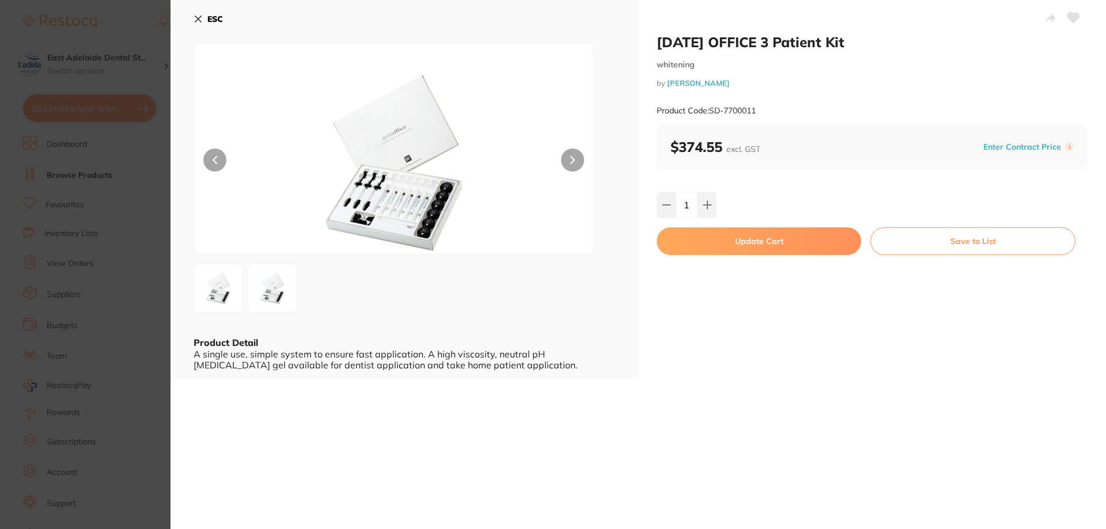
click at [777, 236] on button "Update Cart" at bounding box center [759, 242] width 204 height 28
checkbox input "false"
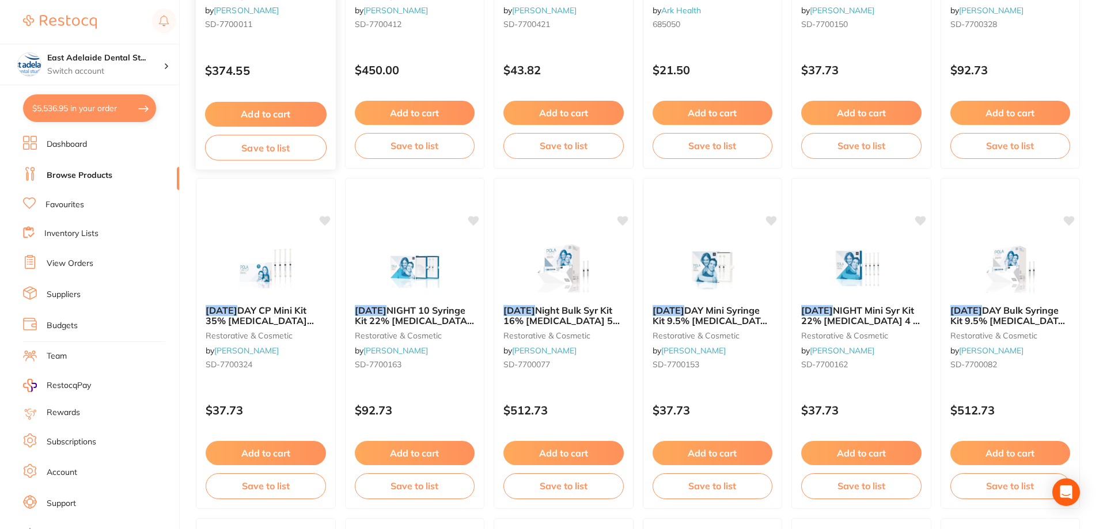
scroll to position [346, 0]
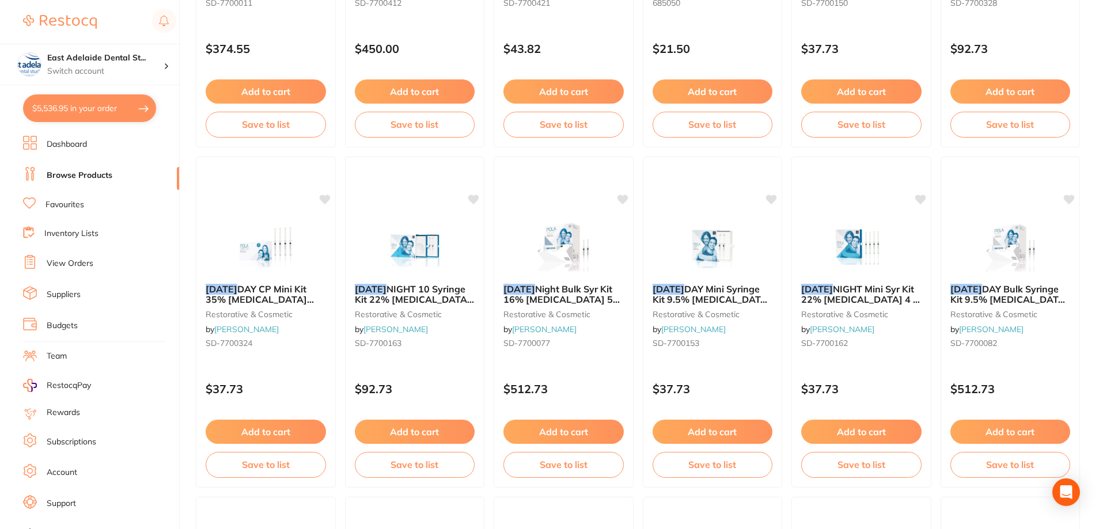
click at [93, 110] on button "$5,536.95 in your order" at bounding box center [89, 108] width 133 height 28
checkbox input "true"
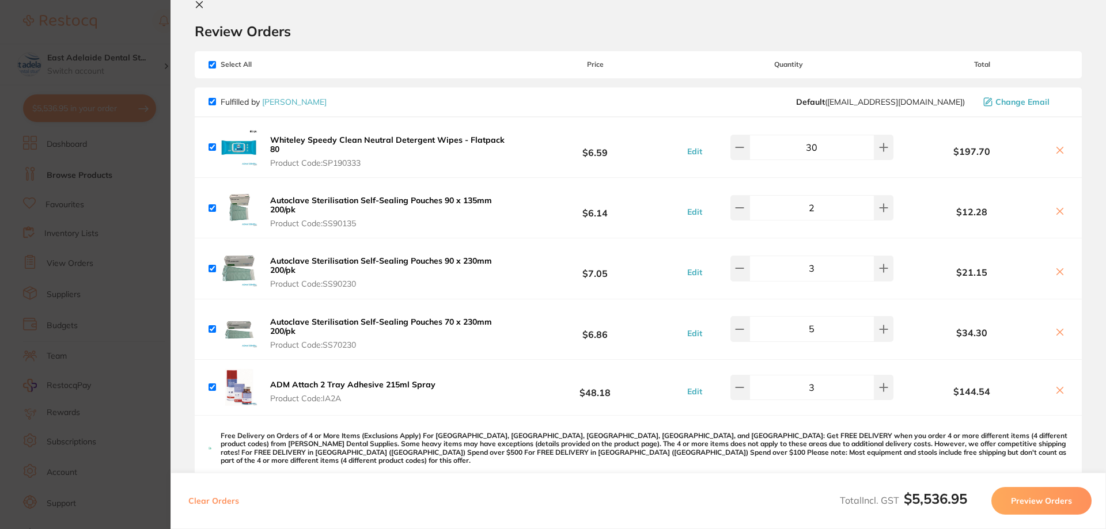
scroll to position [0, 0]
